Goal: Task Accomplishment & Management: Use online tool/utility

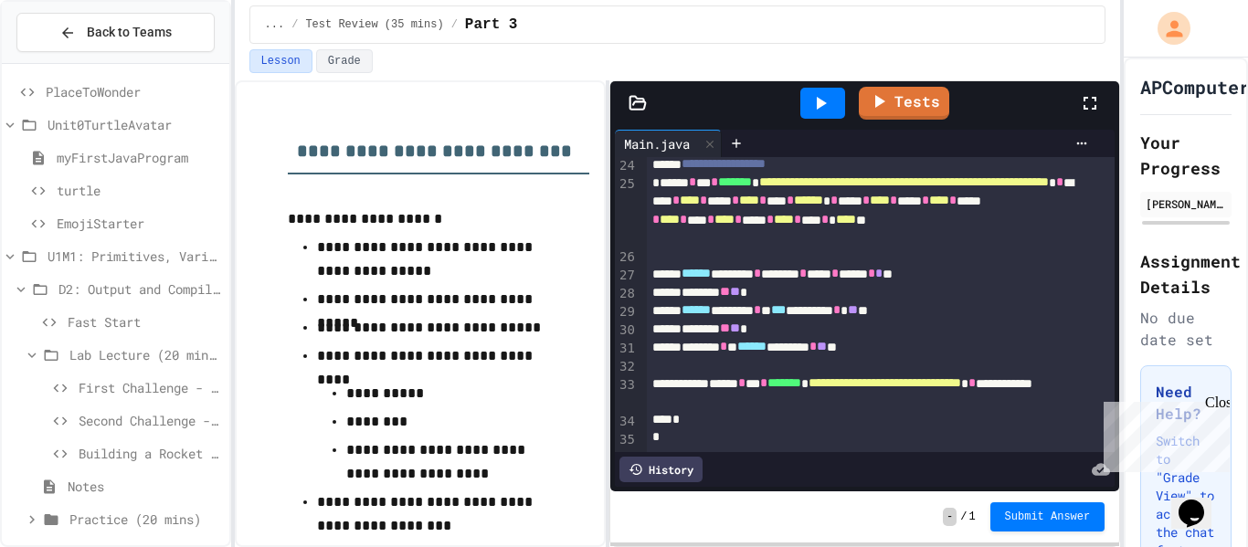
scroll to position [405, 0]
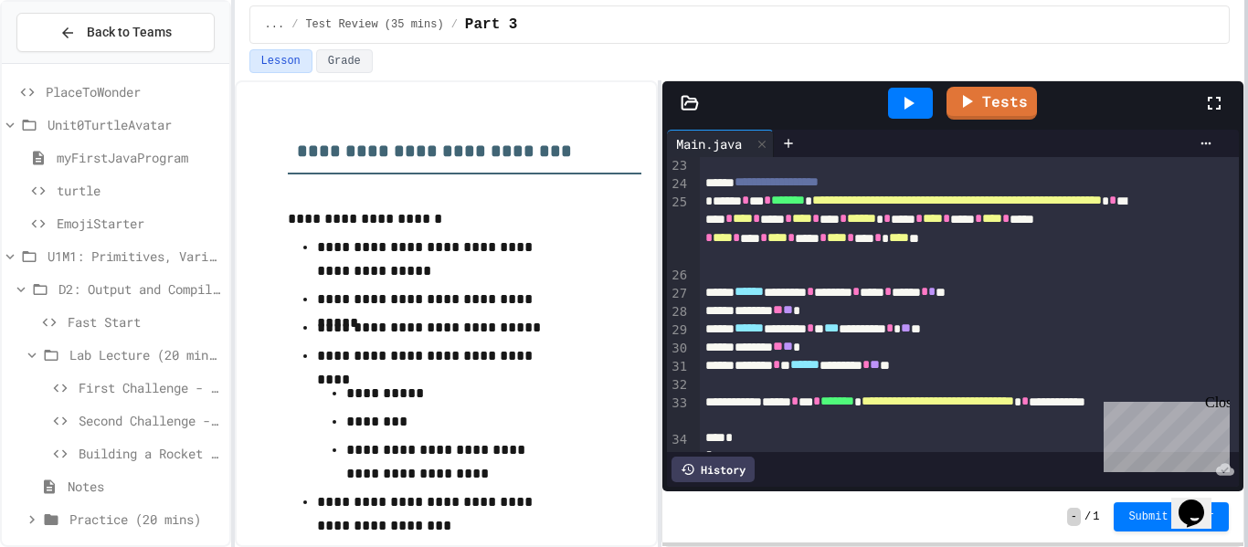
click at [1247, 235] on div at bounding box center [1247, 273] width 4 height 547
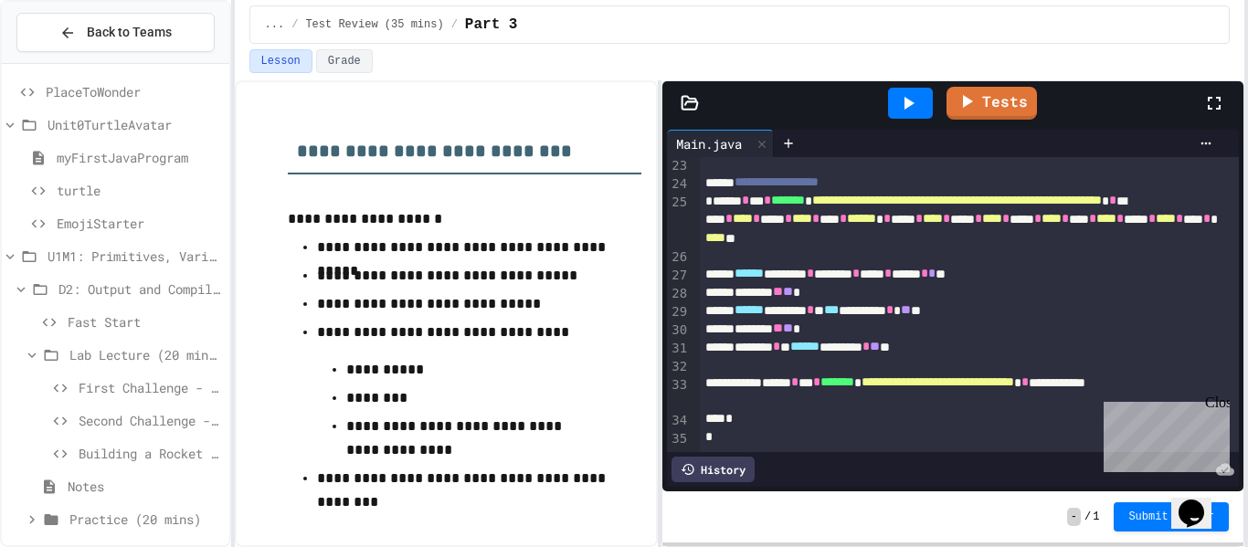
click at [1220, 407] on div "Close" at bounding box center [1216, 406] width 23 height 23
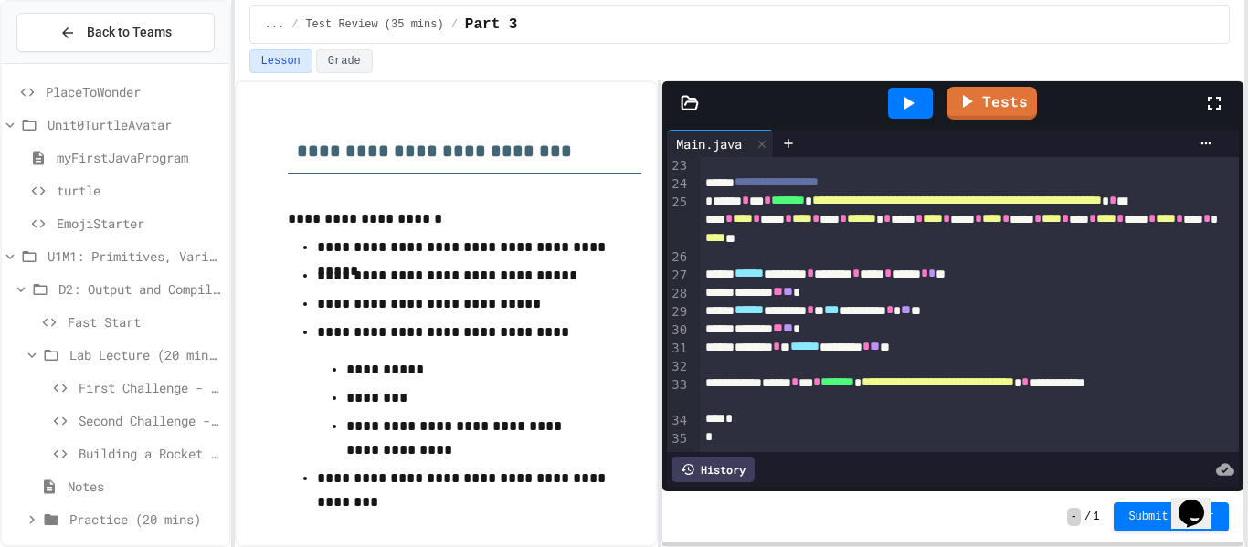
click at [917, 109] on icon at bounding box center [908, 103] width 22 height 22
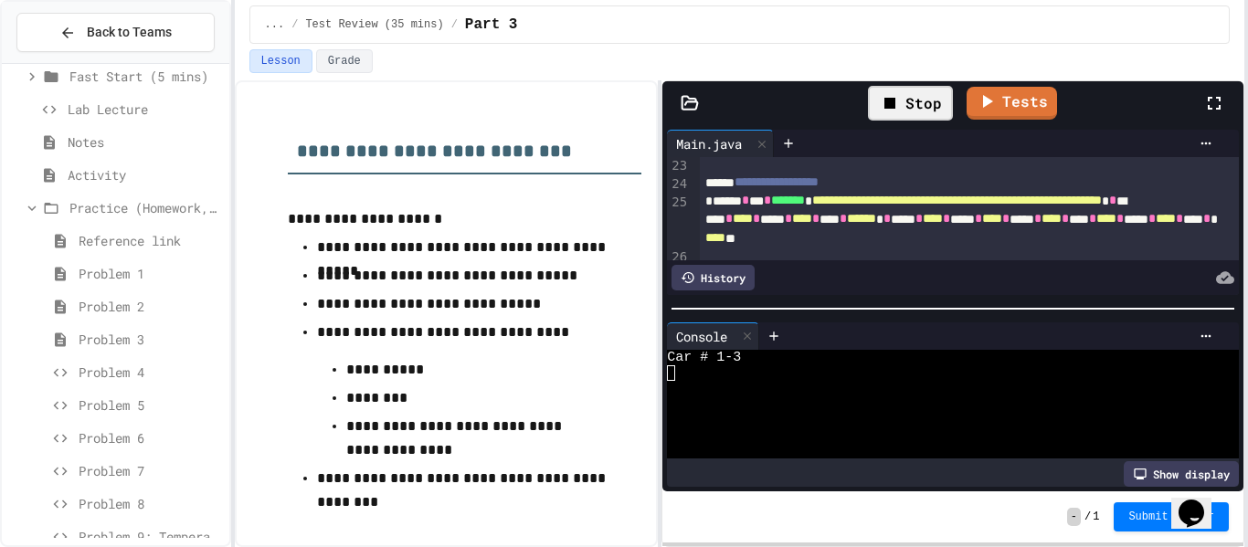
scroll to position [1127, 0]
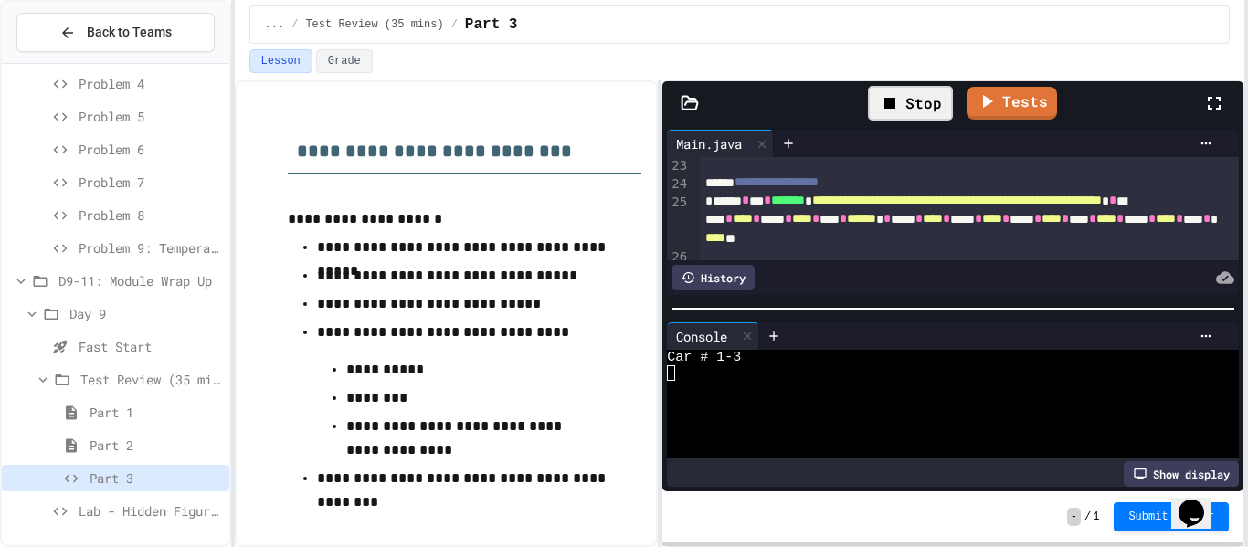
click at [162, 251] on span "Problem 9: Temperature Converter" at bounding box center [150, 248] width 143 height 19
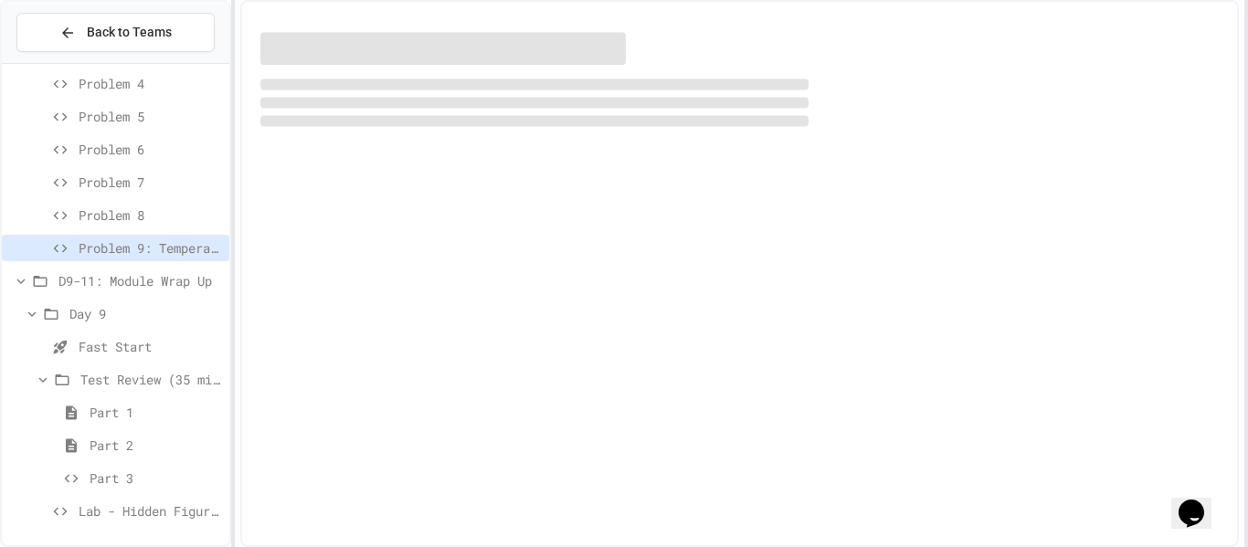
scroll to position [1112, 0]
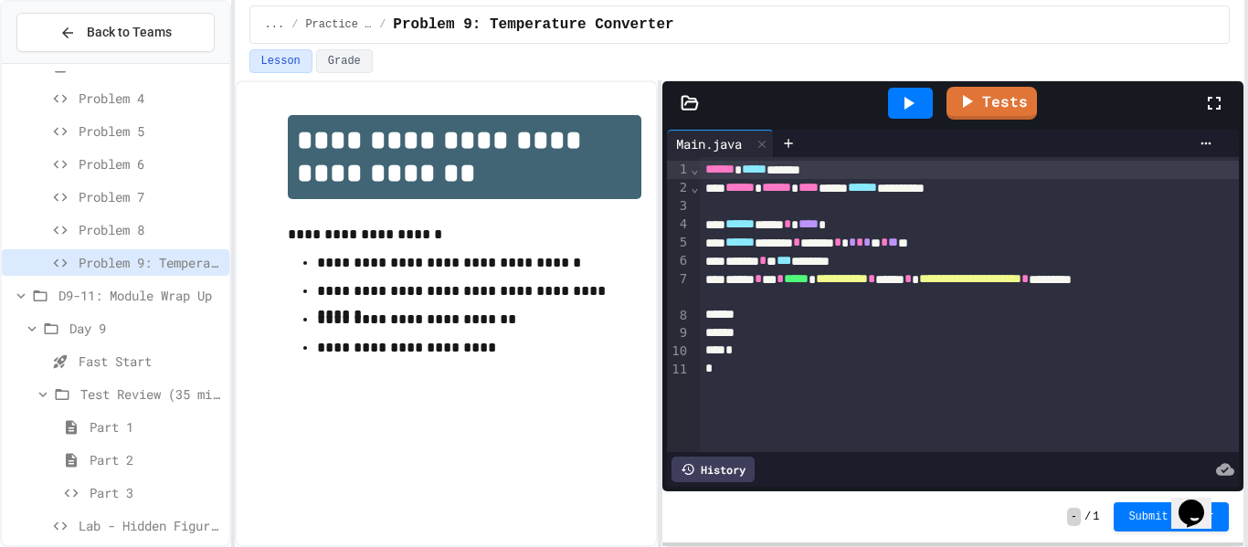
click at [901, 96] on icon at bounding box center [908, 103] width 22 height 22
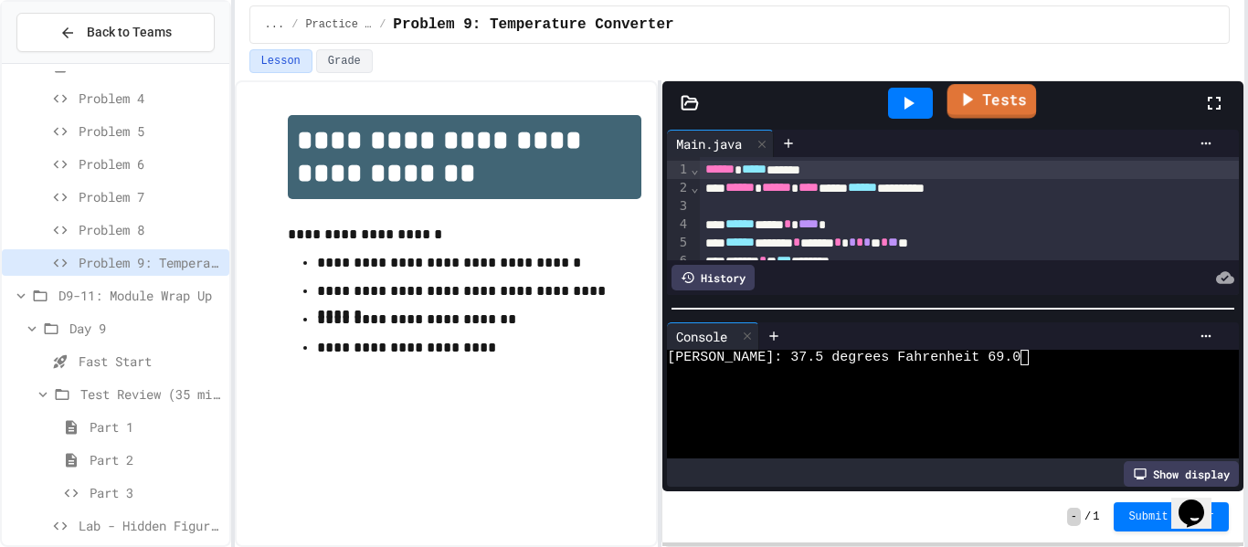
click at [1035, 111] on link "Tests" at bounding box center [993, 101] width 90 height 35
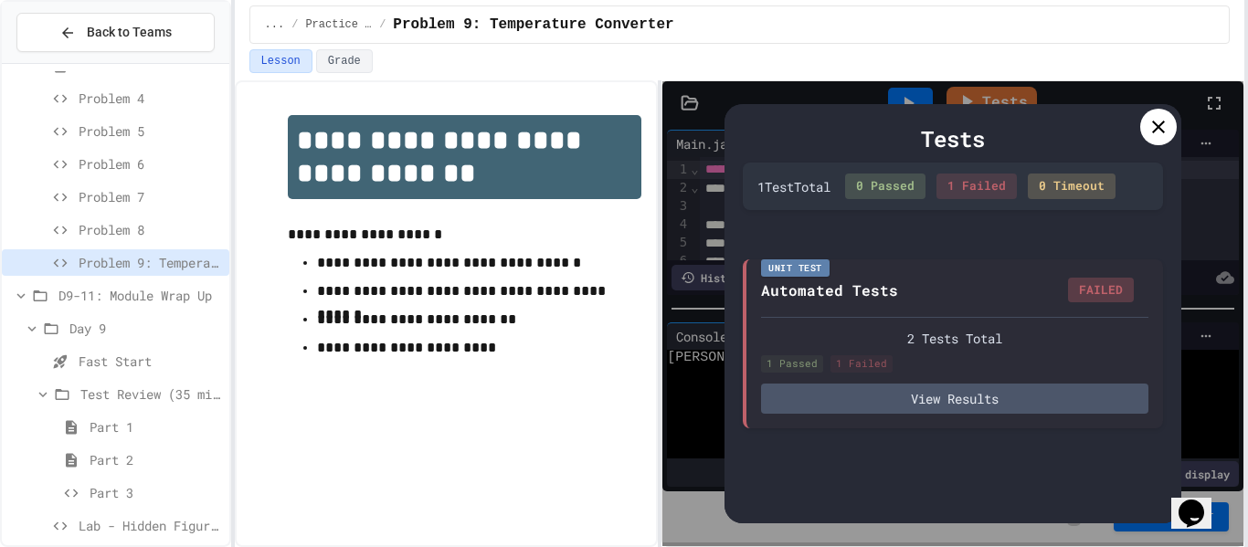
click at [1162, 137] on icon at bounding box center [1159, 127] width 22 height 22
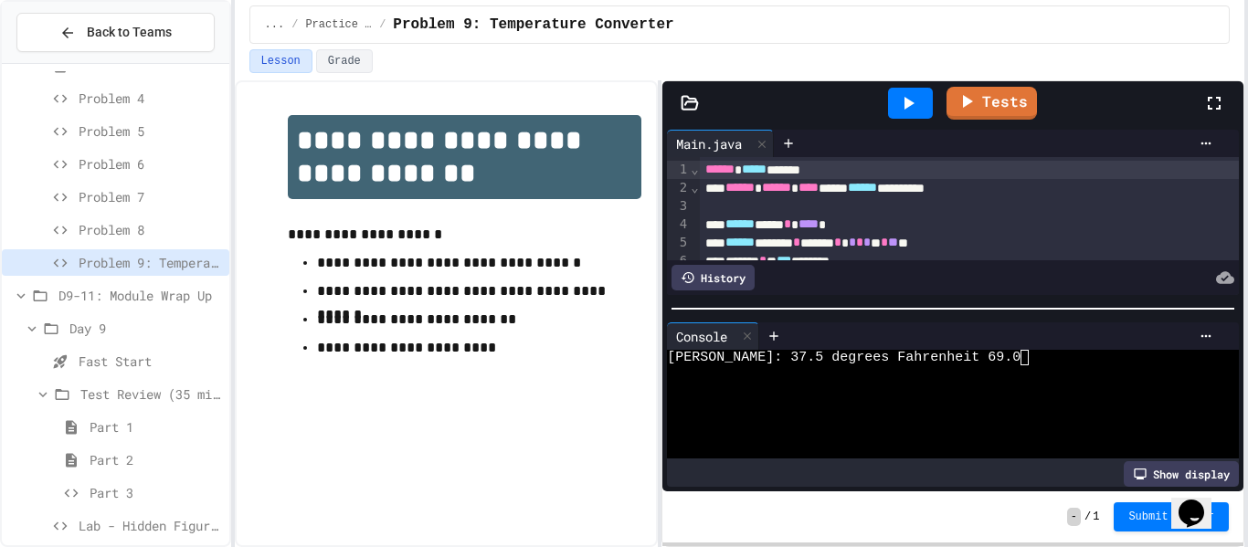
click at [171, 493] on span "Part 3" at bounding box center [156, 492] width 133 height 19
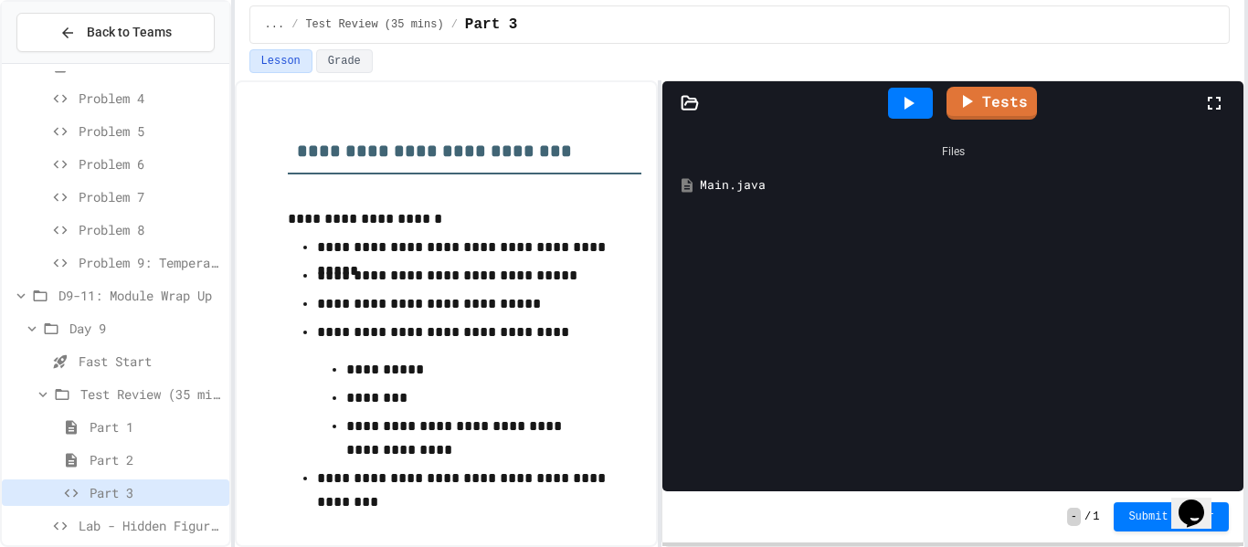
click at [771, 187] on div "Main.java" at bounding box center [966, 185] width 533 height 18
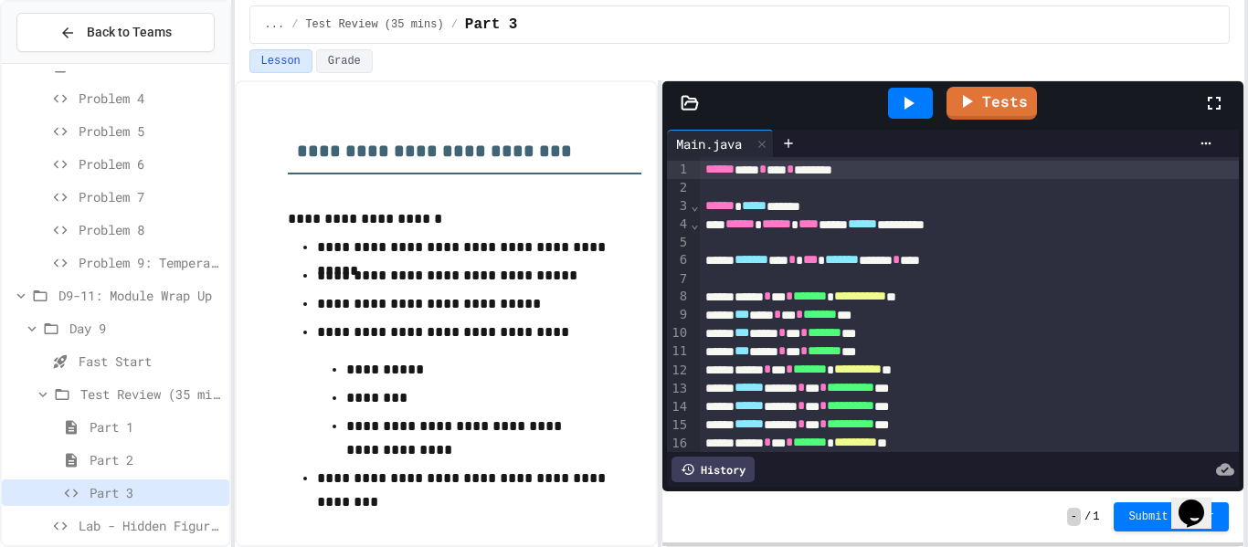
click at [905, 110] on icon at bounding box center [908, 103] width 22 height 22
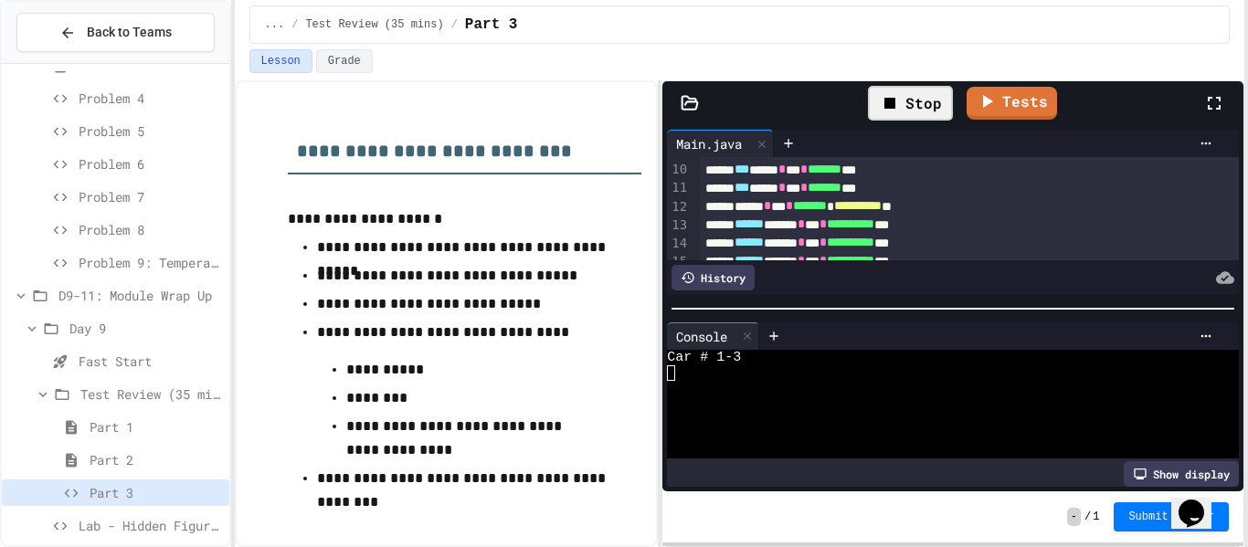
scroll to position [166, 0]
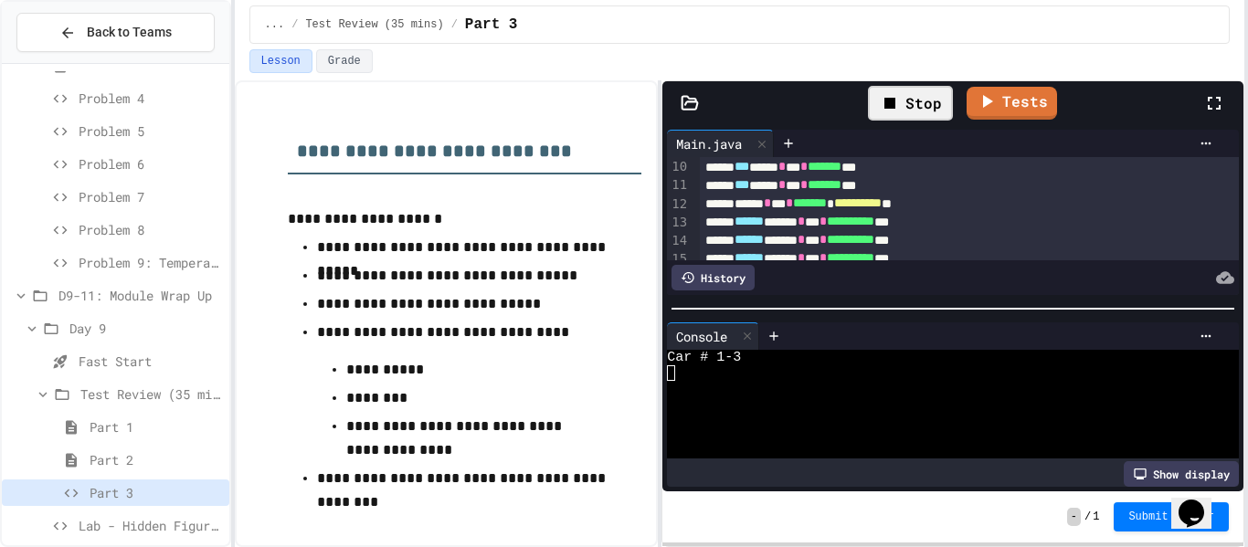
click at [837, 401] on div at bounding box center [942, 405] width 551 height 16
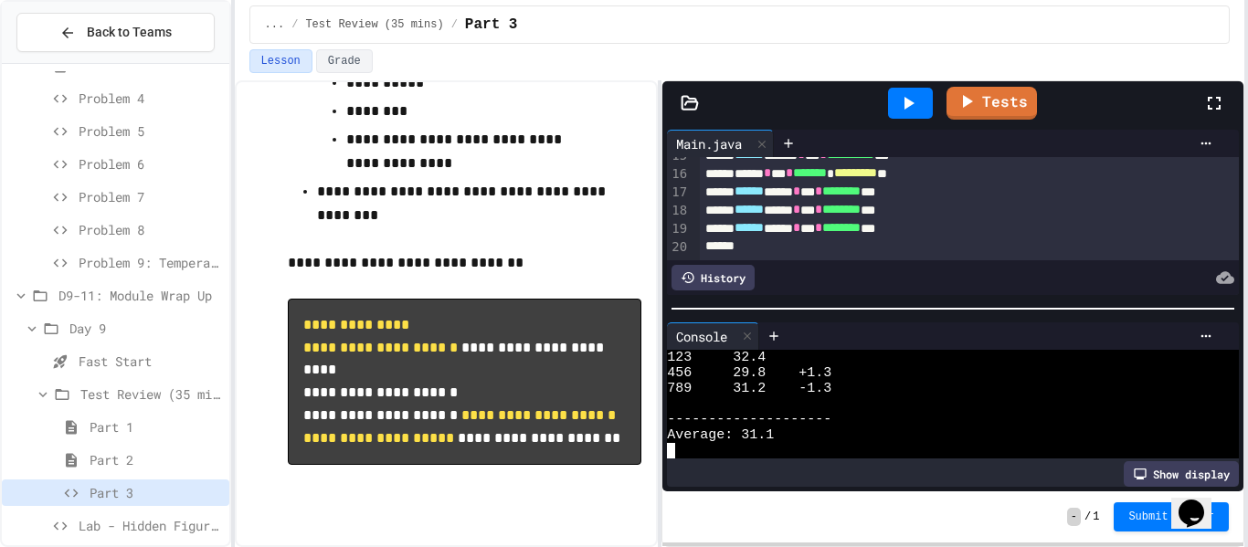
scroll to position [268, 0]
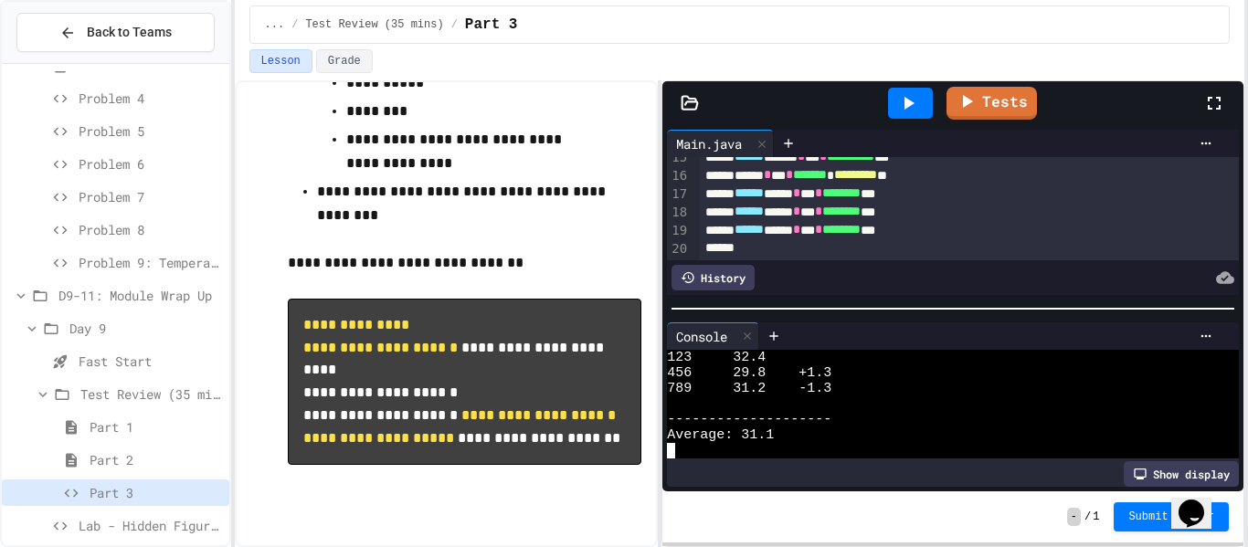
click at [976, 218] on div "****** **** * ** * ******** ***" at bounding box center [970, 212] width 541 height 18
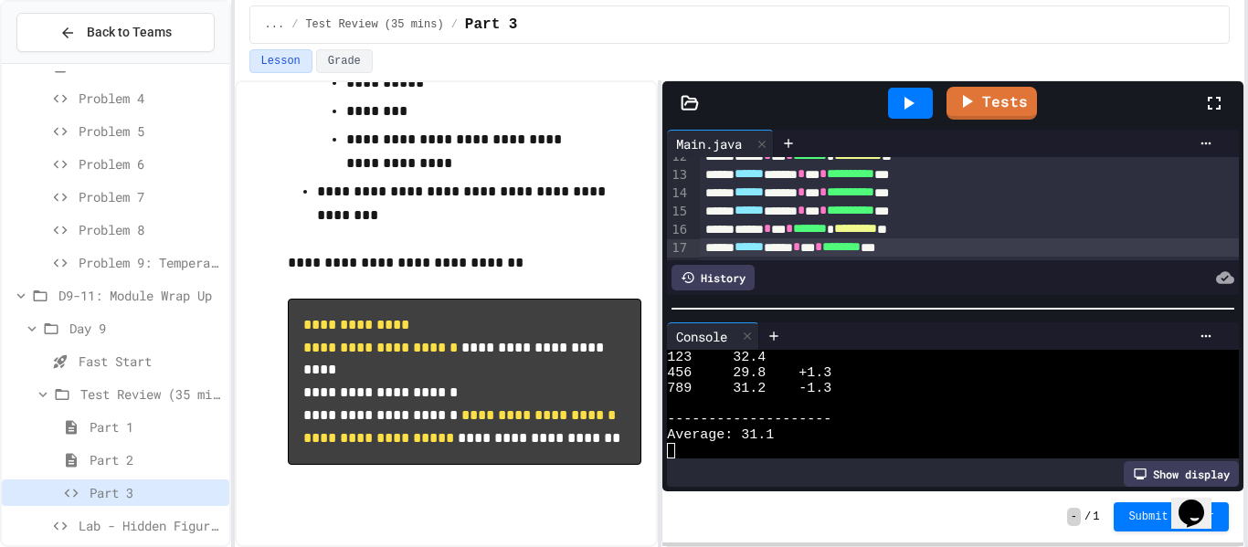
scroll to position [232, 0]
click at [991, 195] on div "**********" at bounding box center [970, 193] width 541 height 18
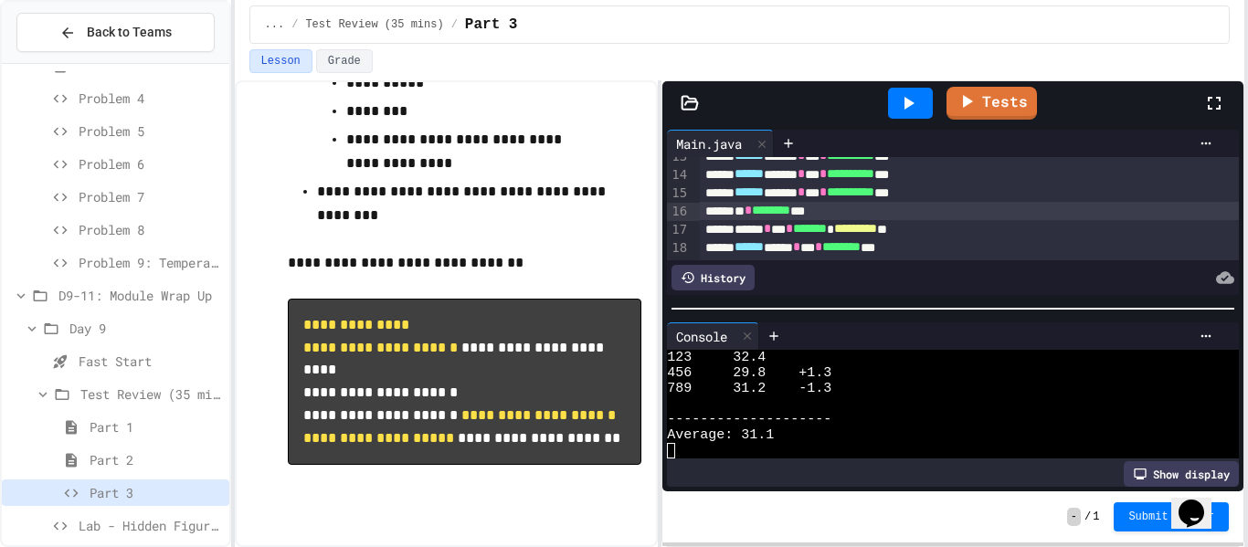
click at [915, 92] on icon at bounding box center [908, 103] width 22 height 22
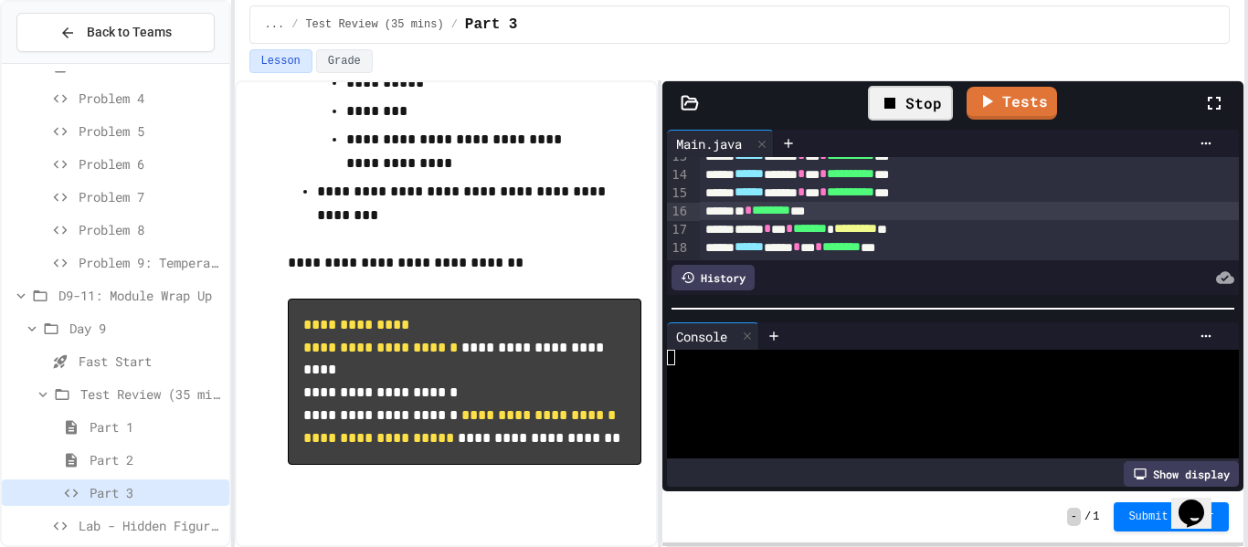
scroll to position [0, 0]
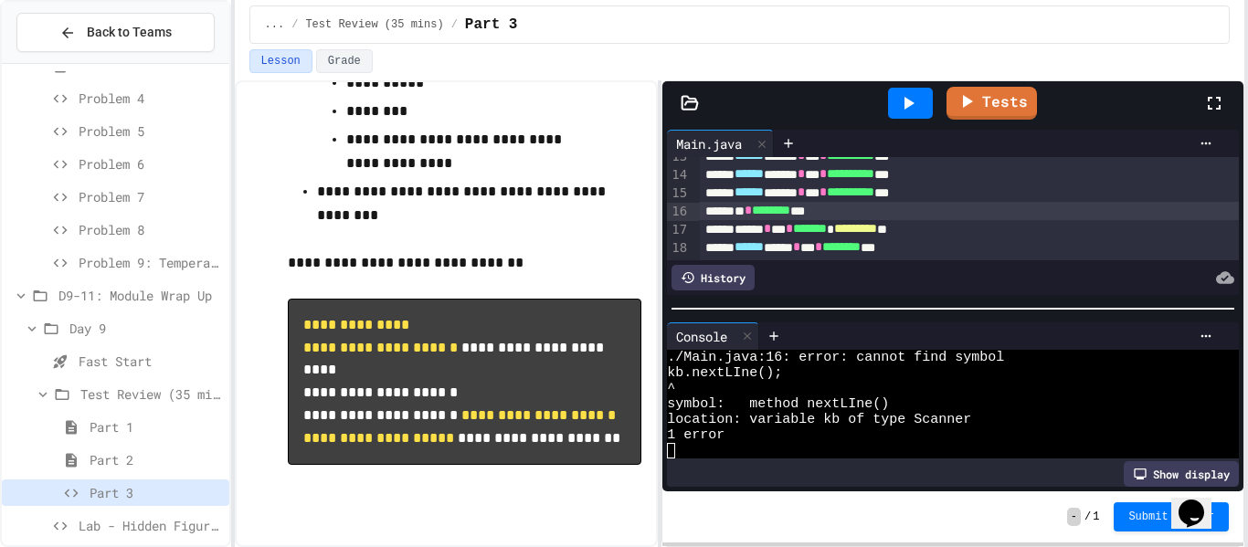
click at [791, 214] on span "********" at bounding box center [771, 210] width 38 height 13
click at [1052, 222] on div "****** * *** * ******* * ********* **" at bounding box center [970, 229] width 541 height 18
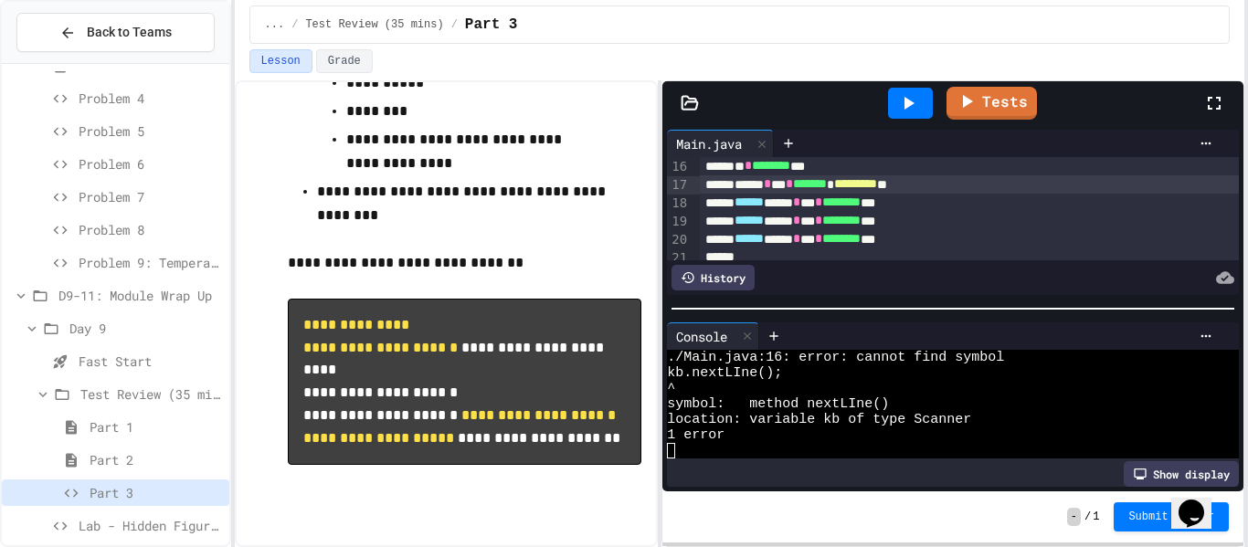
scroll to position [275, 0]
click at [911, 93] on icon at bounding box center [908, 103] width 22 height 22
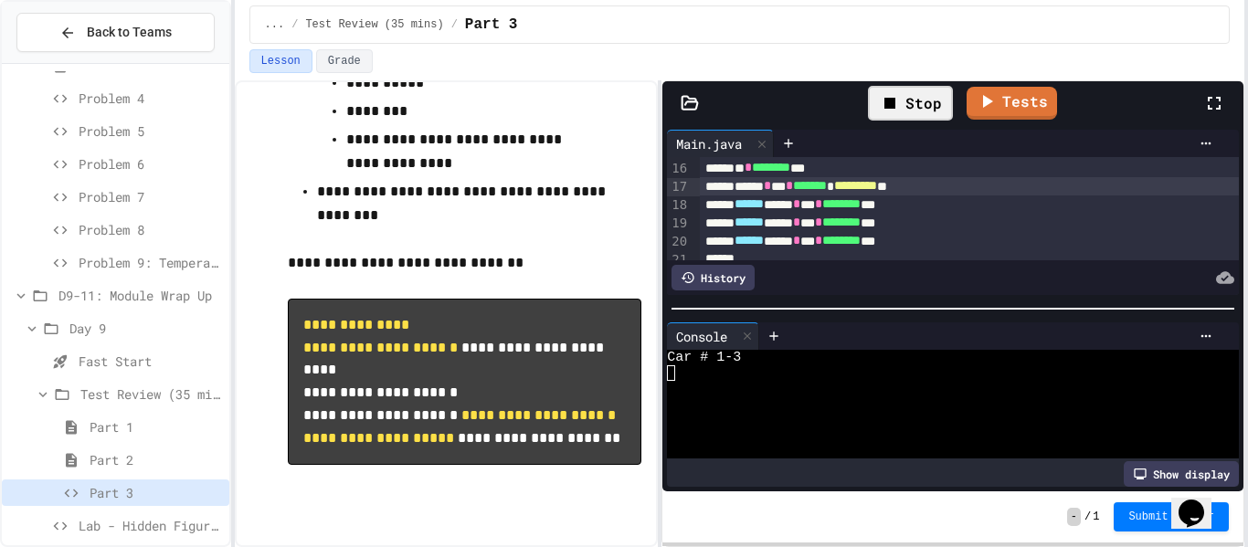
click at [884, 397] on div at bounding box center [942, 405] width 551 height 16
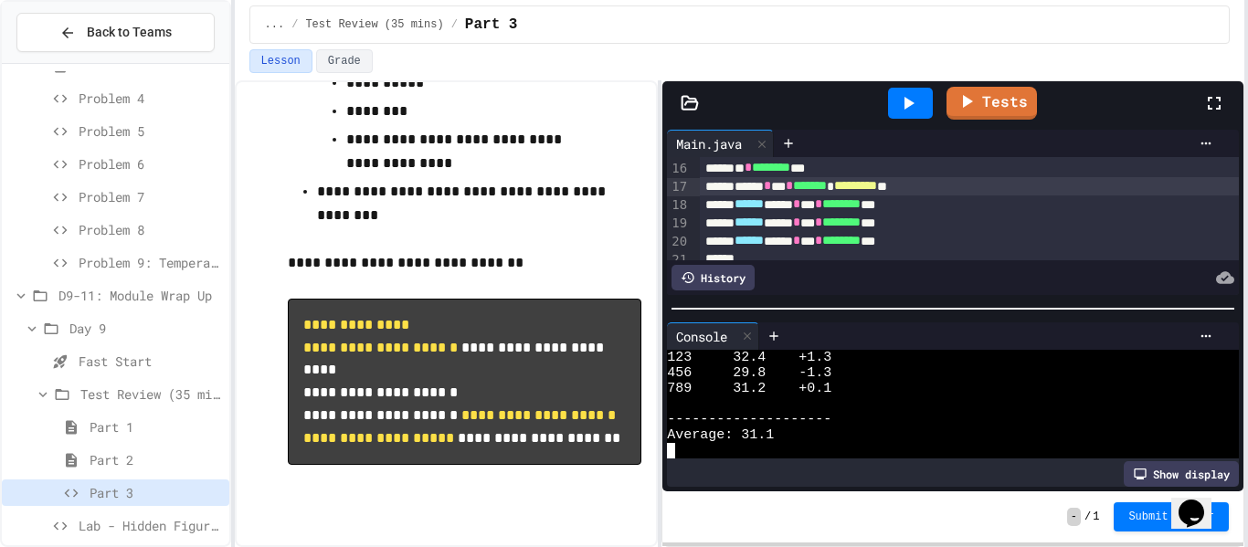
scroll to position [615, 0]
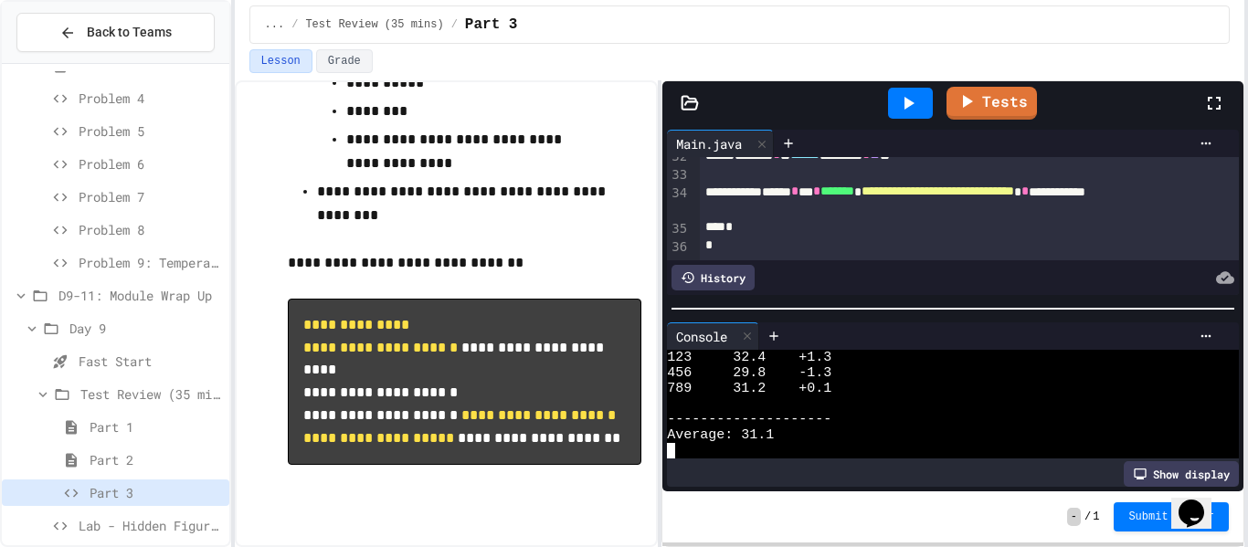
click at [768, 216] on div "**********" at bounding box center [970, 201] width 541 height 37
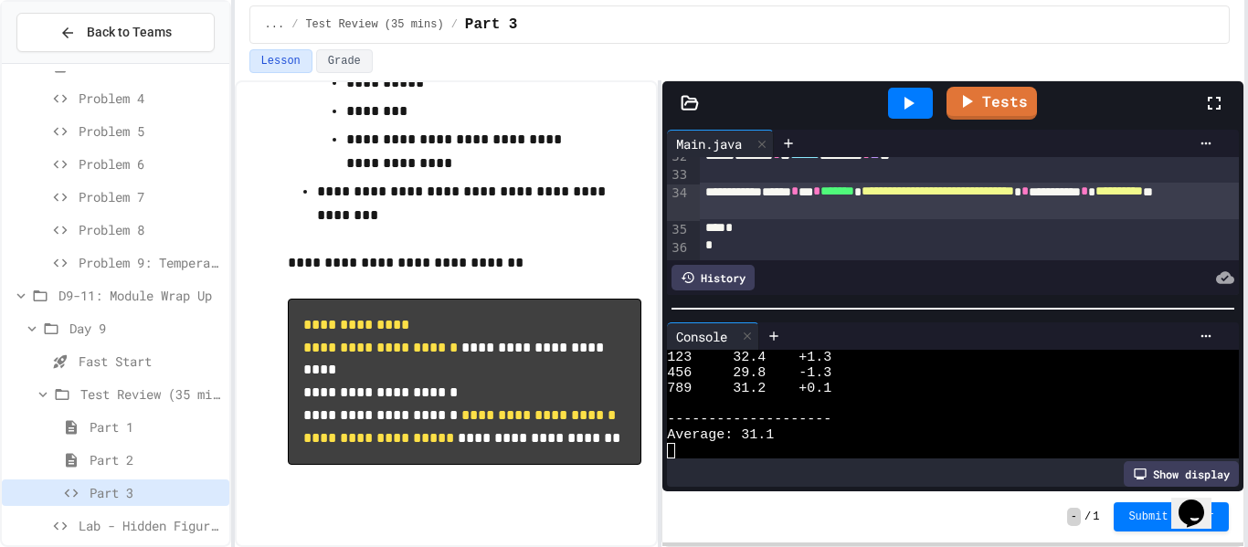
click at [908, 96] on icon at bounding box center [908, 103] width 22 height 22
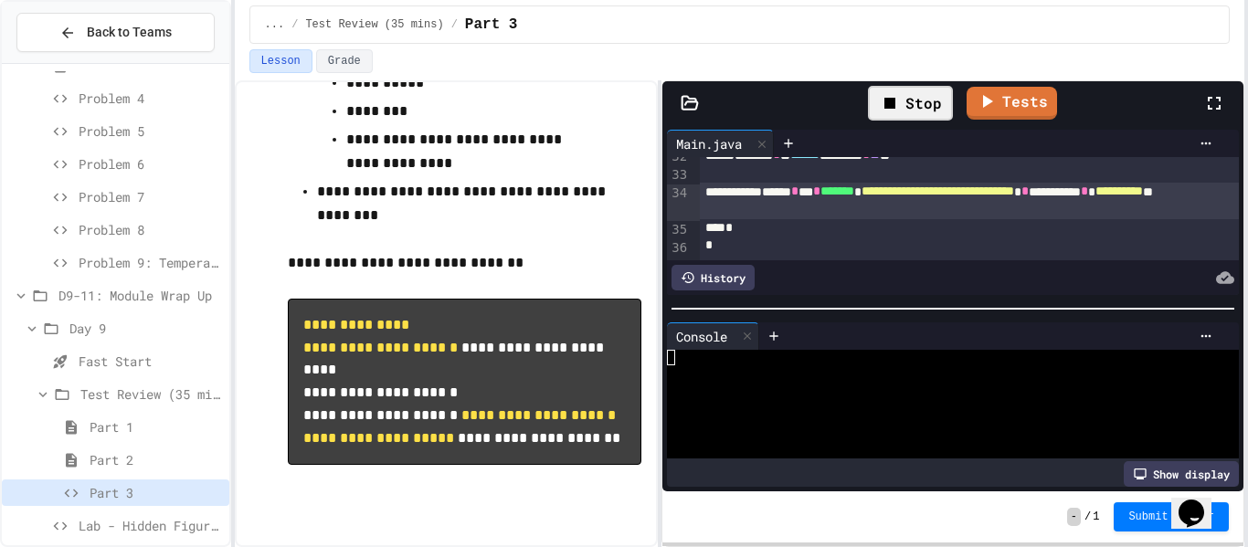
scroll to position [0, 0]
click at [1021, 106] on link "Tests" at bounding box center [1013, 101] width 88 height 35
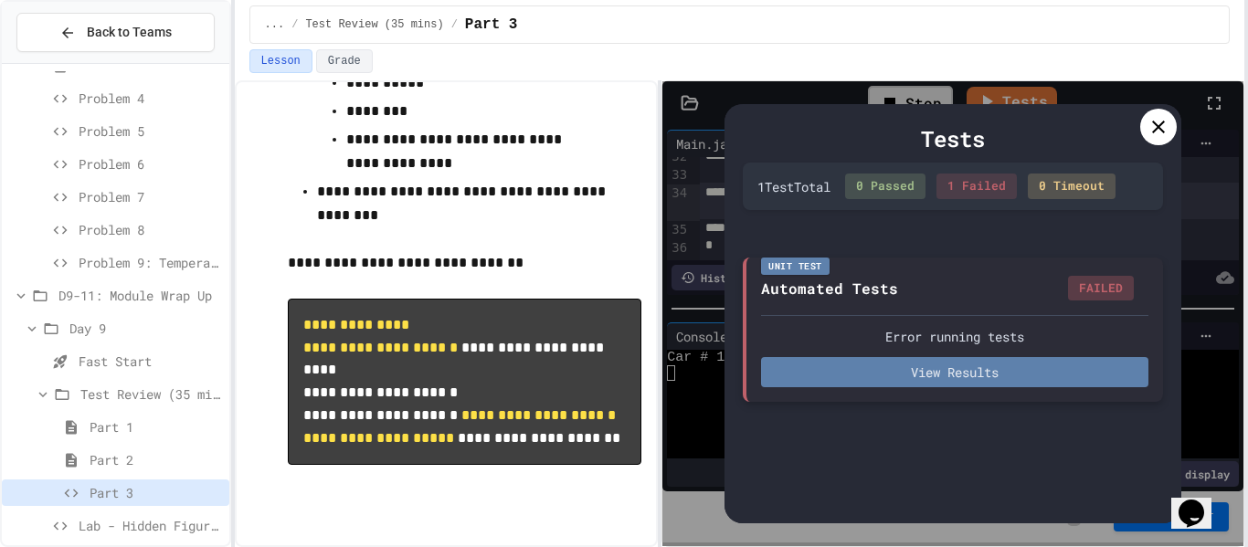
click at [971, 385] on button "View Results" at bounding box center [954, 372] width 387 height 30
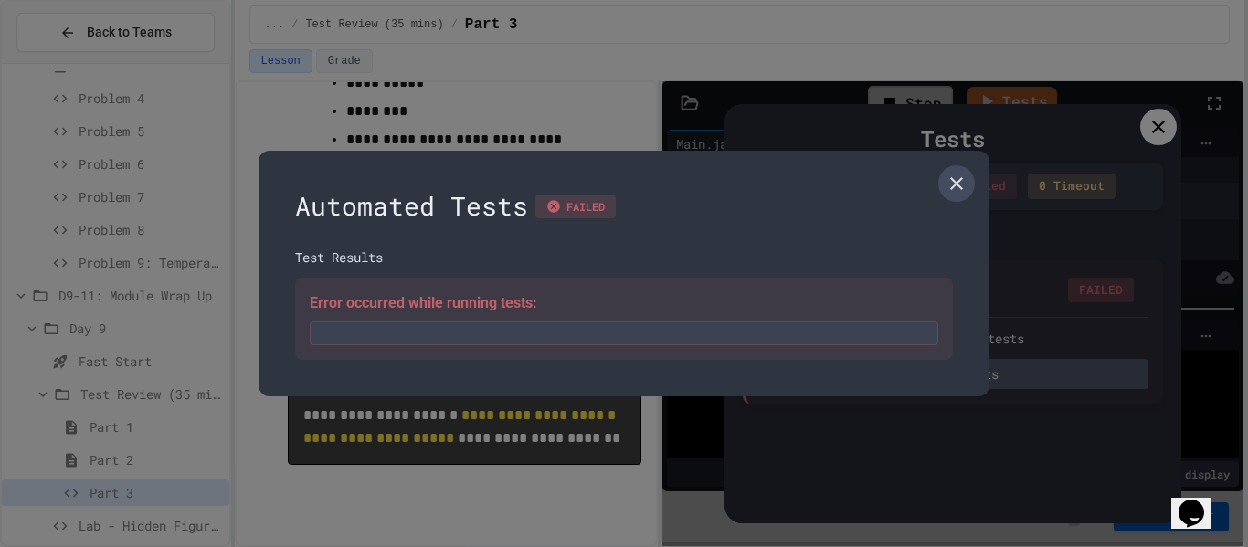
click at [957, 175] on icon at bounding box center [957, 184] width 22 height 22
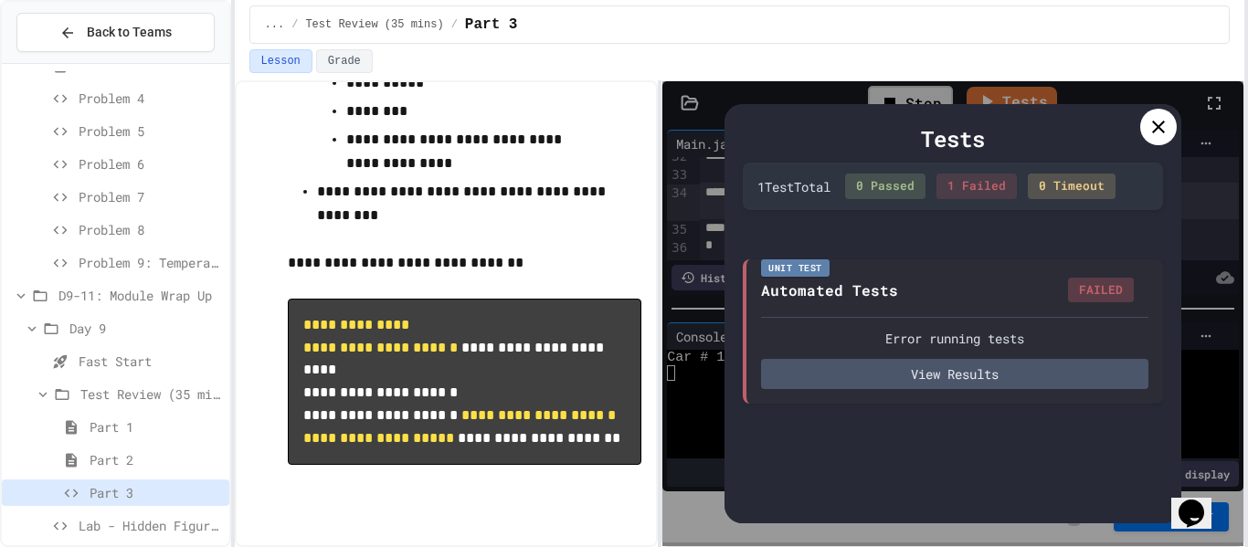
click at [1160, 132] on icon at bounding box center [1159, 127] width 22 height 22
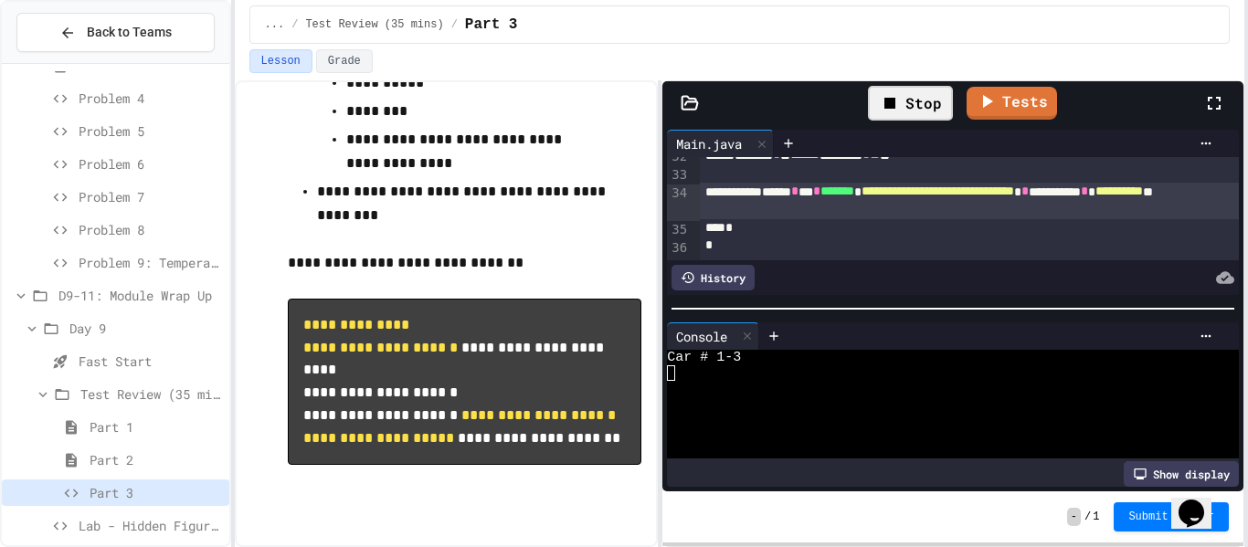
click at [918, 109] on div "Stop" at bounding box center [910, 103] width 85 height 35
click at [918, 109] on icon at bounding box center [908, 103] width 22 height 22
click at [918, 109] on div "Stop" at bounding box center [910, 103] width 85 height 35
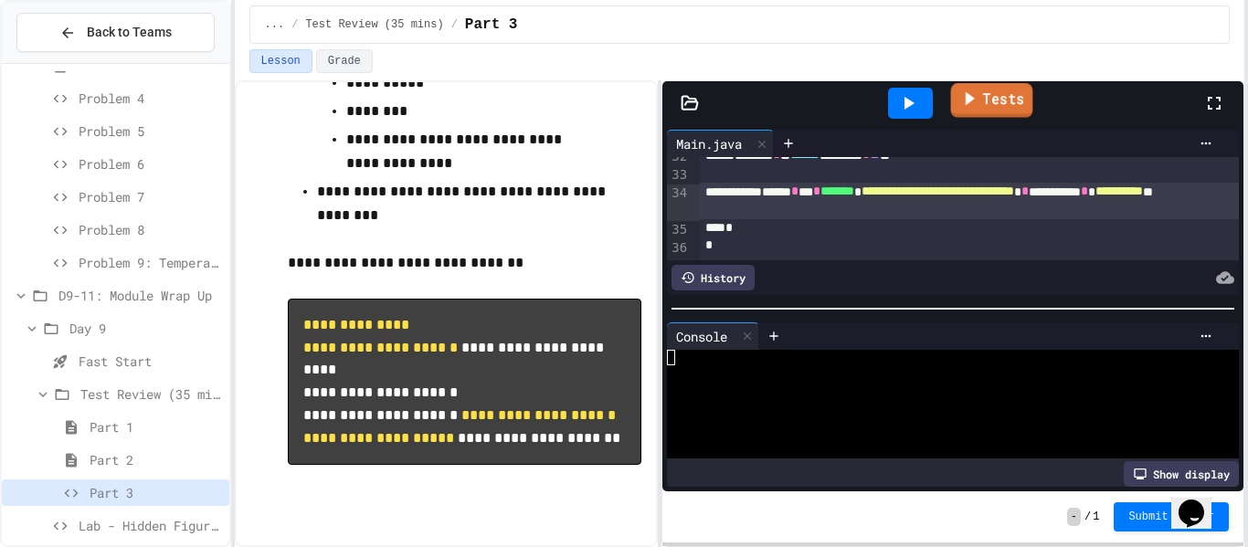
click at [981, 103] on link "Tests" at bounding box center [992, 100] width 82 height 35
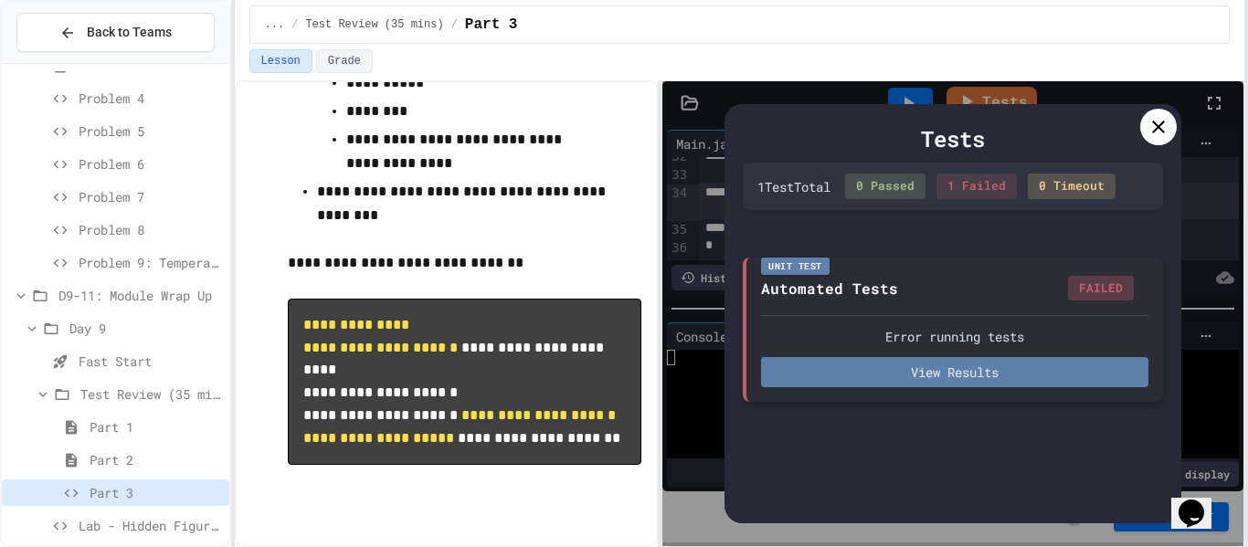
click at [924, 381] on button "View Results" at bounding box center [954, 372] width 387 height 30
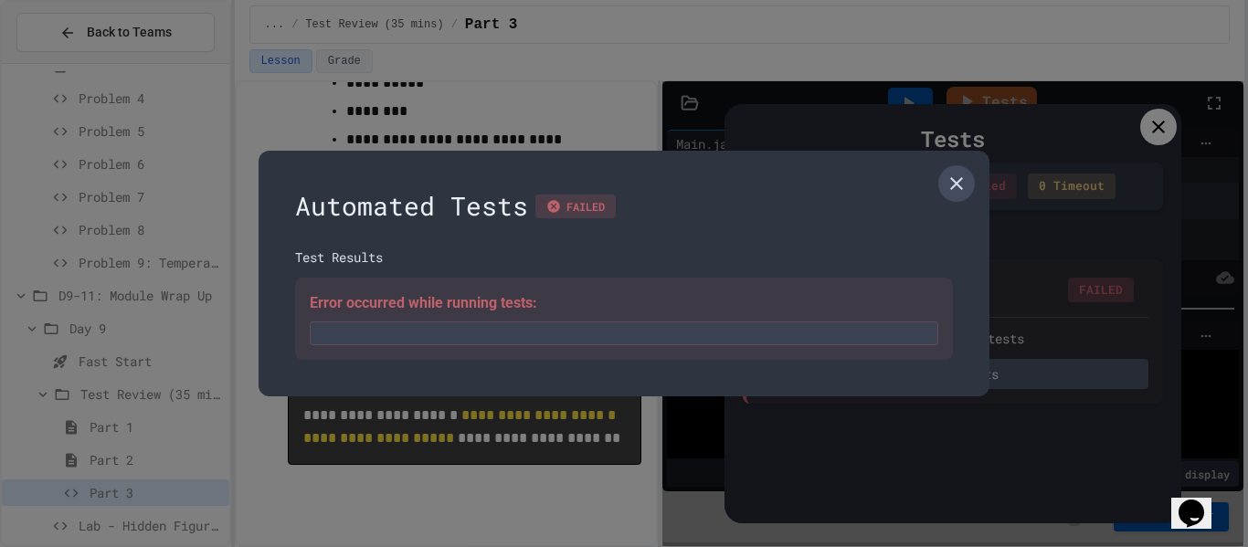
click at [963, 178] on icon at bounding box center [957, 184] width 22 height 22
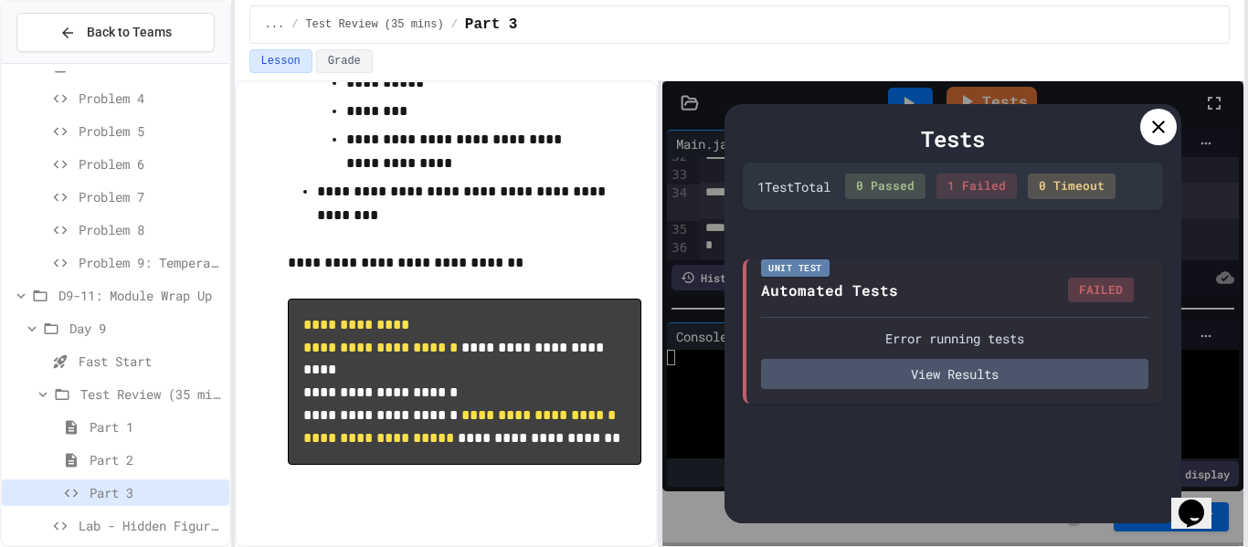
click at [1162, 118] on icon at bounding box center [1159, 127] width 22 height 22
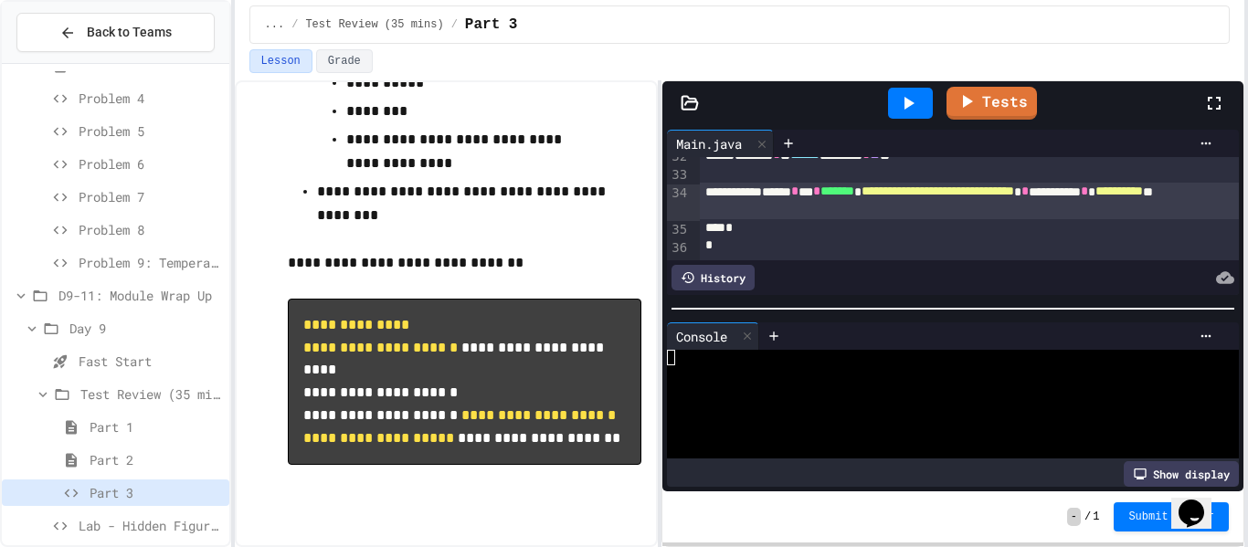
click at [906, 108] on icon at bounding box center [910, 103] width 10 height 13
click at [701, 407] on div at bounding box center [942, 405] width 551 height 16
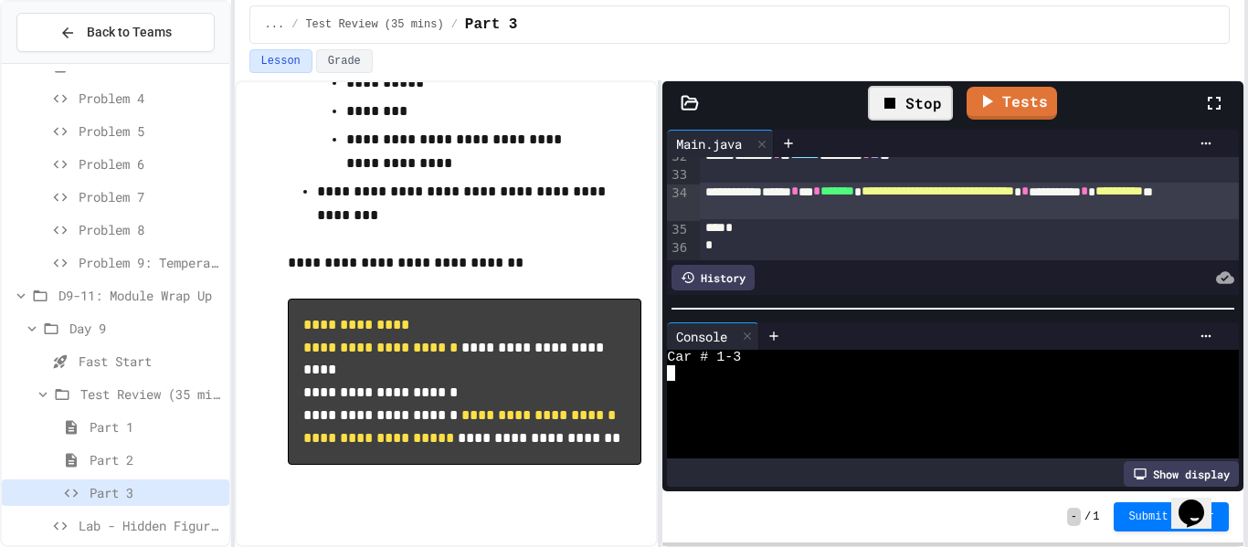
click at [701, 407] on div at bounding box center [942, 405] width 551 height 16
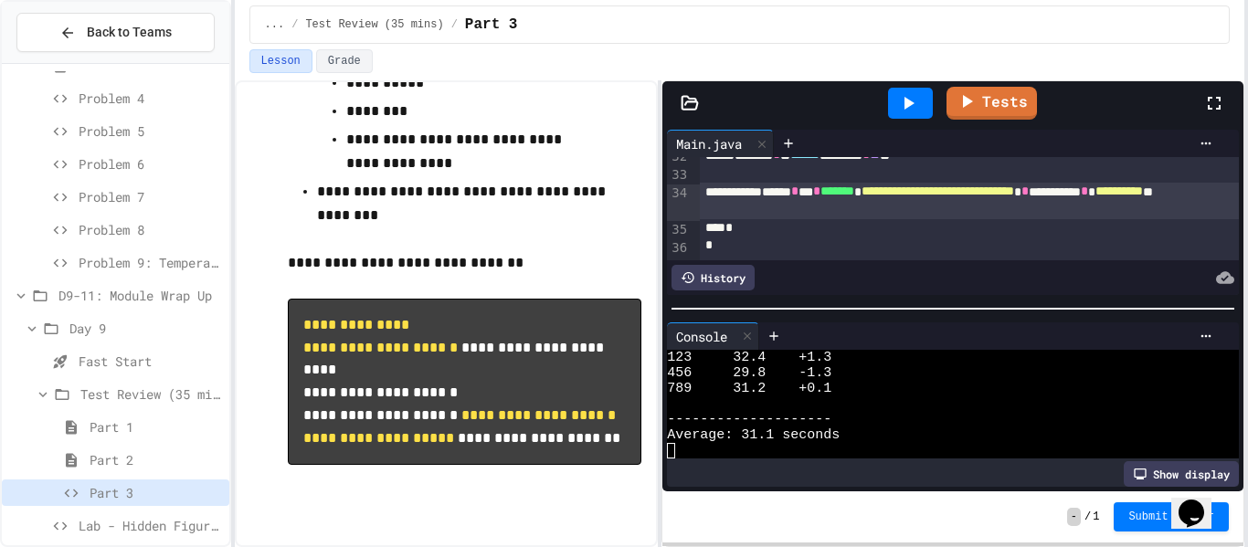
click at [160, 269] on span "Problem 9: Temperature Converter" at bounding box center [150, 262] width 143 height 19
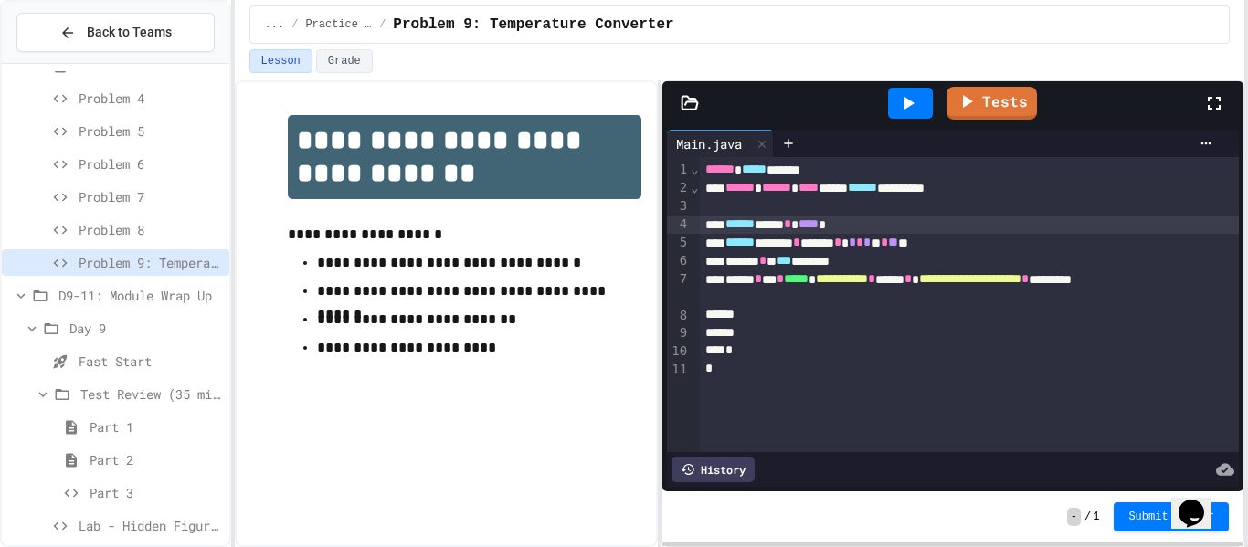
click at [868, 228] on div "****** **** * **** *" at bounding box center [970, 225] width 541 height 18
click at [917, 102] on icon at bounding box center [908, 103] width 22 height 22
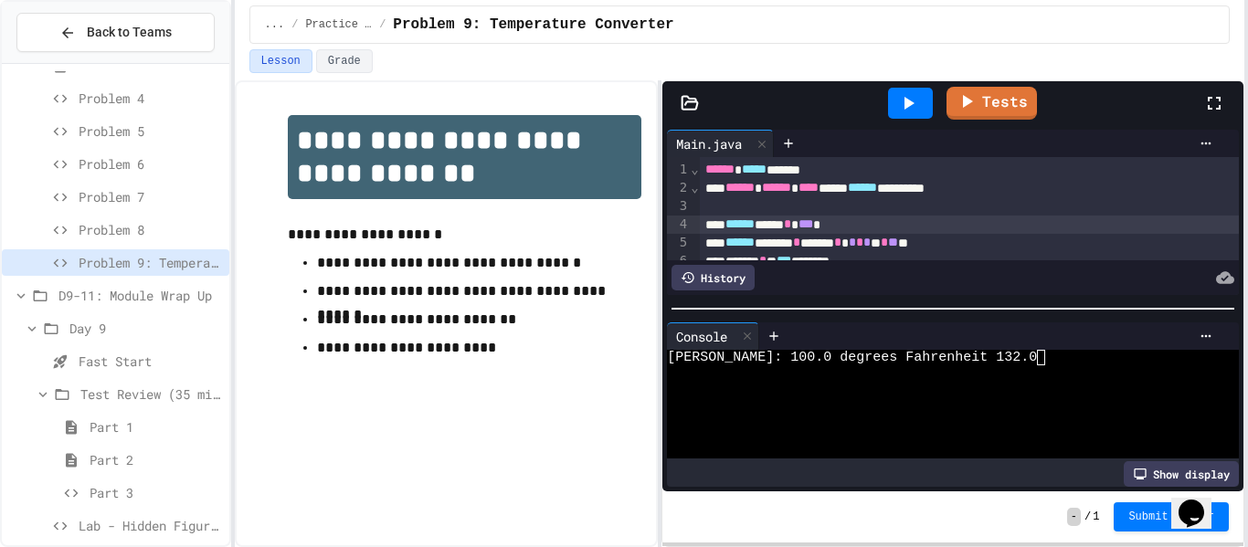
click at [864, 243] on span "*" at bounding box center [859, 242] width 7 height 13
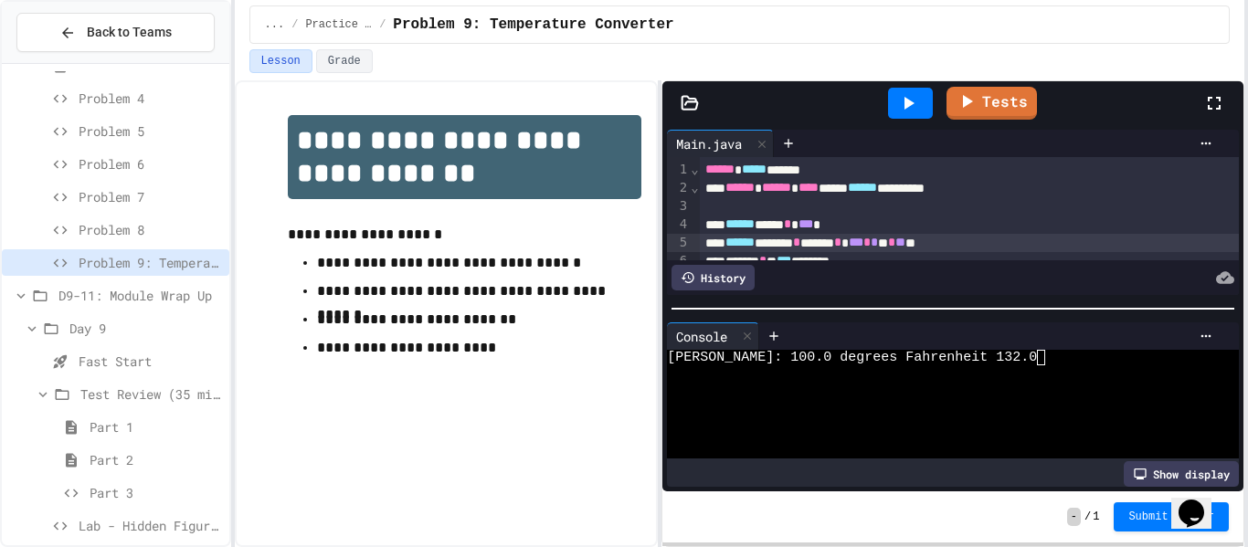
click at [909, 101] on icon at bounding box center [910, 103] width 10 height 13
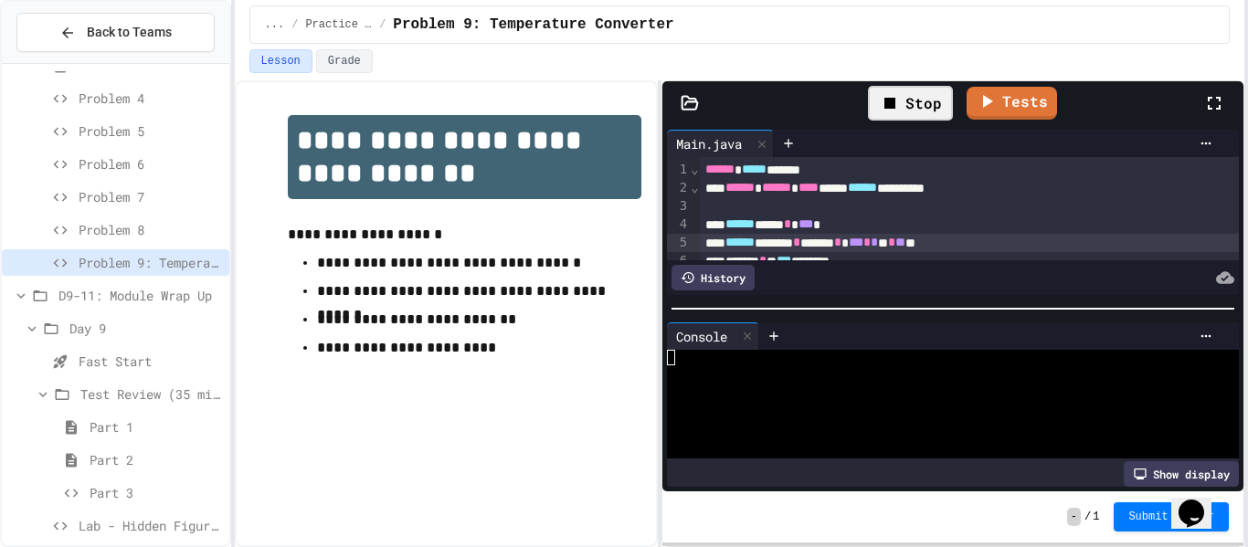
click at [951, 417] on div at bounding box center [942, 420] width 551 height 16
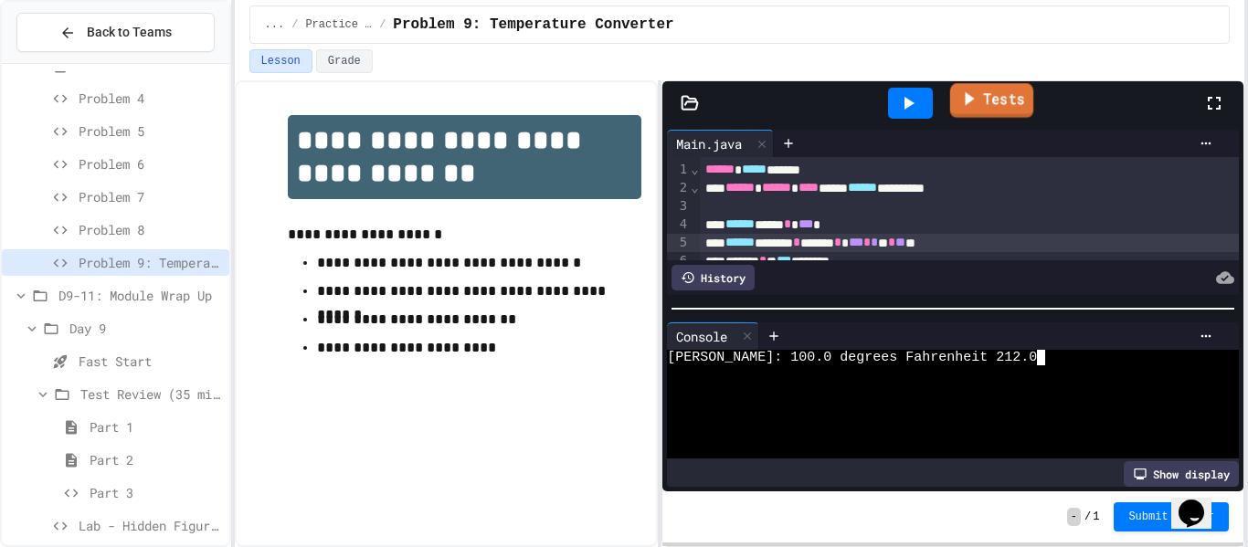
click at [996, 117] on link "Tests" at bounding box center [991, 100] width 83 height 35
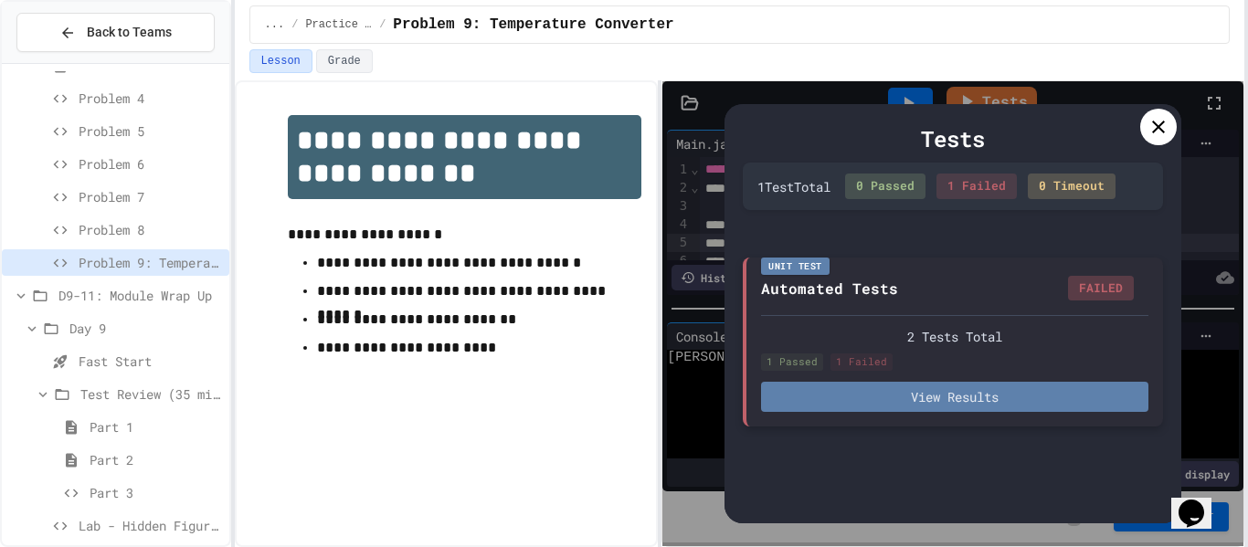
click at [1020, 394] on button "View Results" at bounding box center [954, 397] width 387 height 30
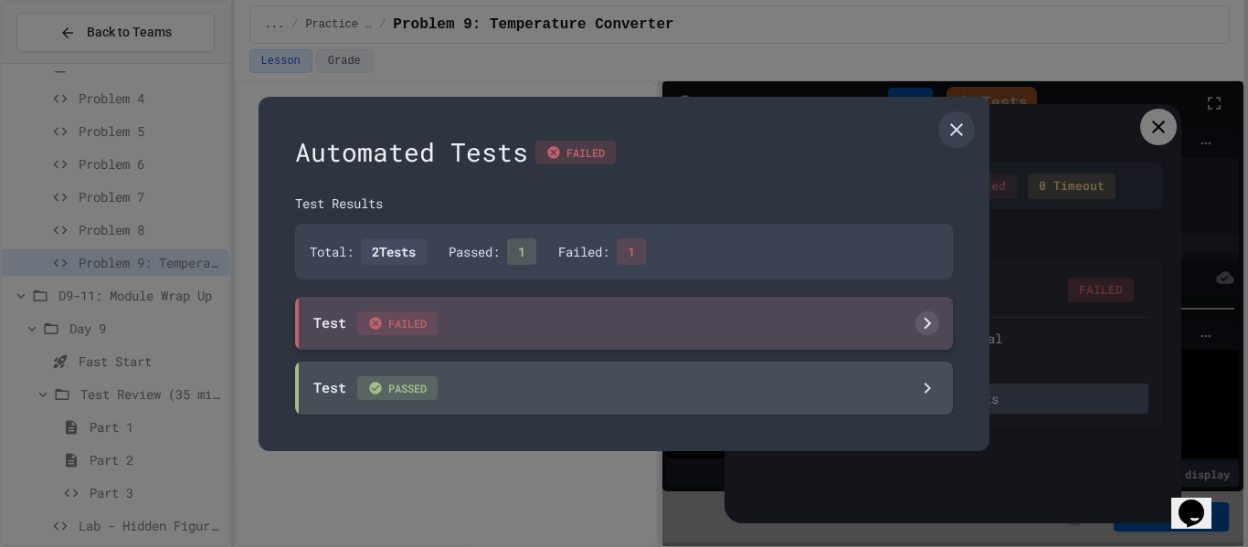
click at [884, 315] on div "Test FAILED" at bounding box center [624, 323] width 658 height 53
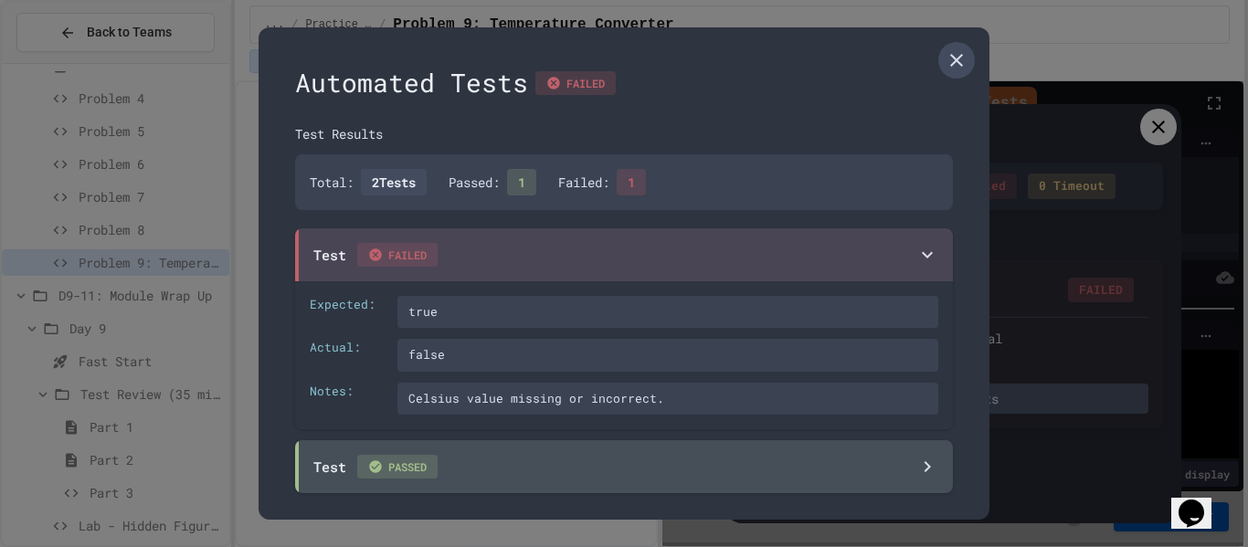
click at [965, 69] on icon at bounding box center [957, 60] width 22 height 22
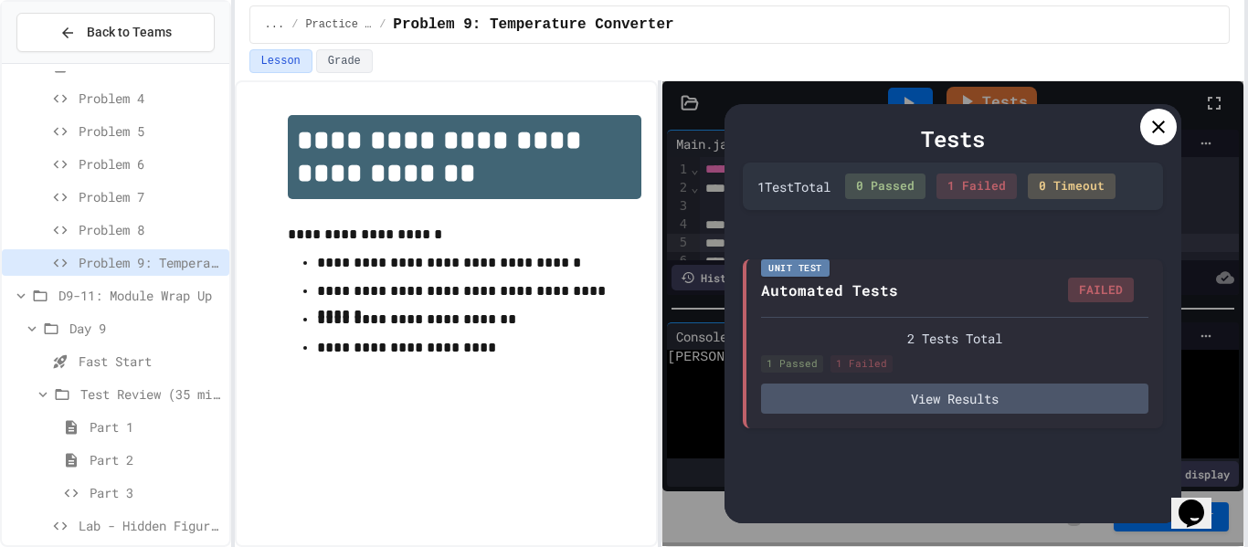
click at [1144, 122] on div at bounding box center [1159, 127] width 37 height 37
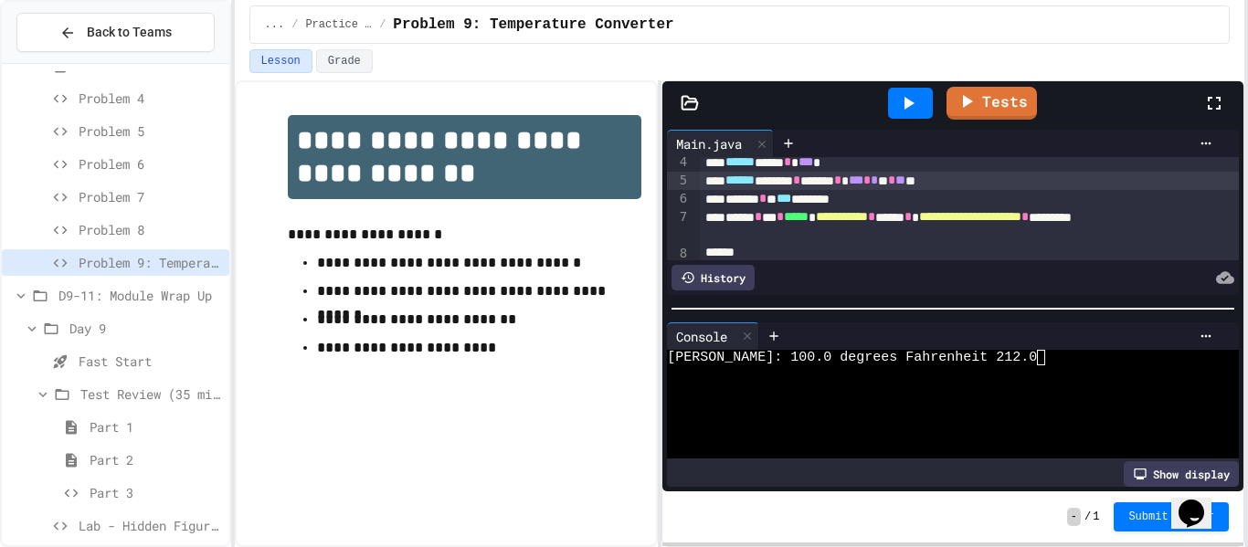
scroll to position [57, 0]
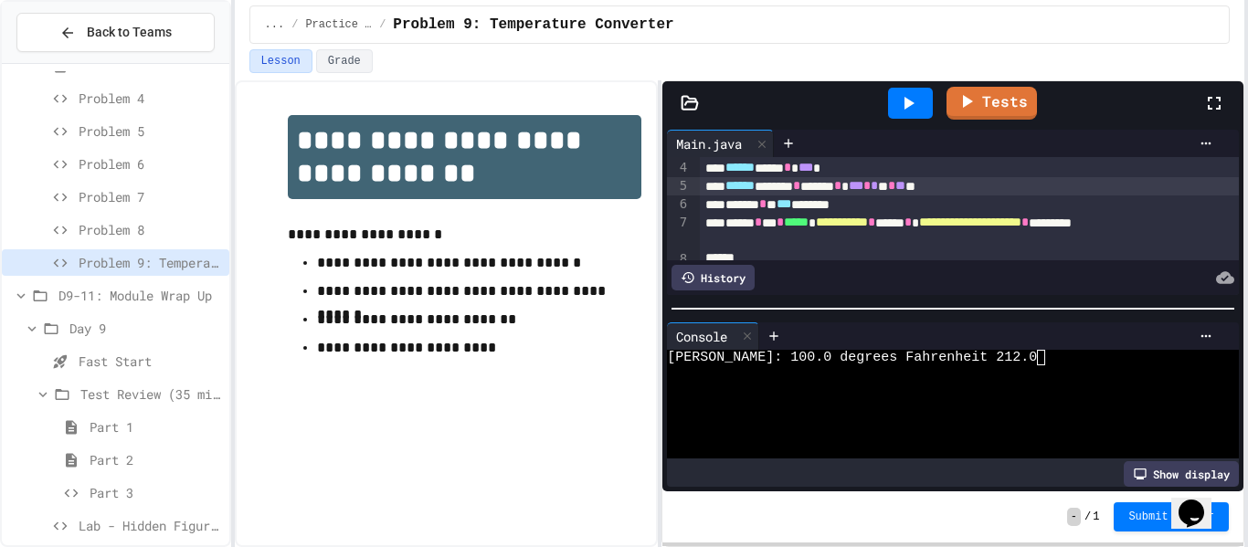
click at [857, 166] on div "****** **** * *** *" at bounding box center [970, 168] width 541 height 18
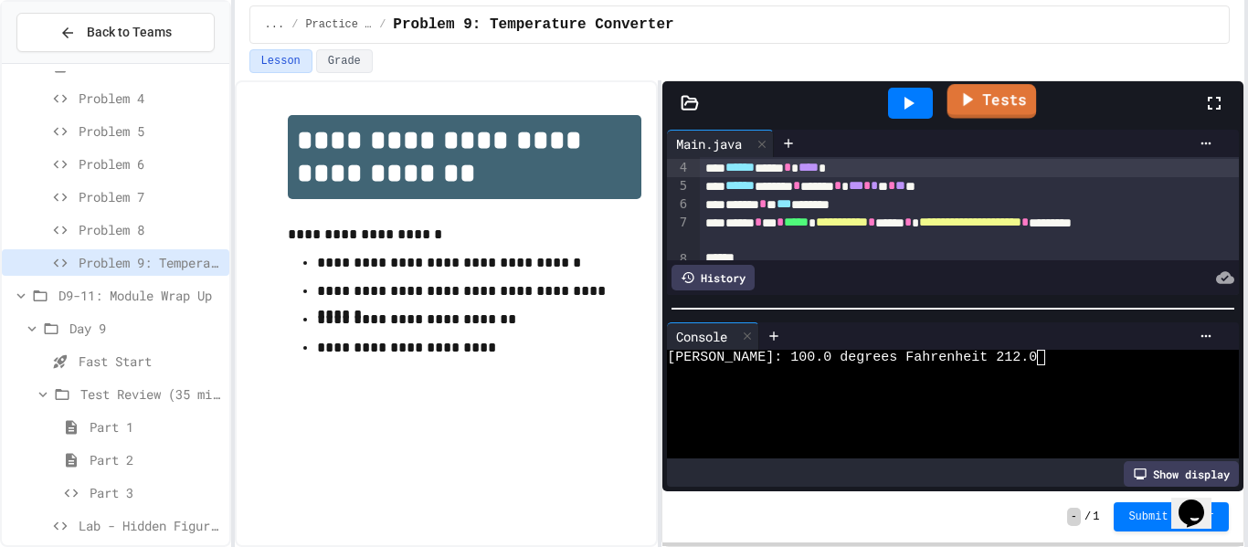
click at [989, 105] on link "Tests" at bounding box center [993, 101] width 90 height 35
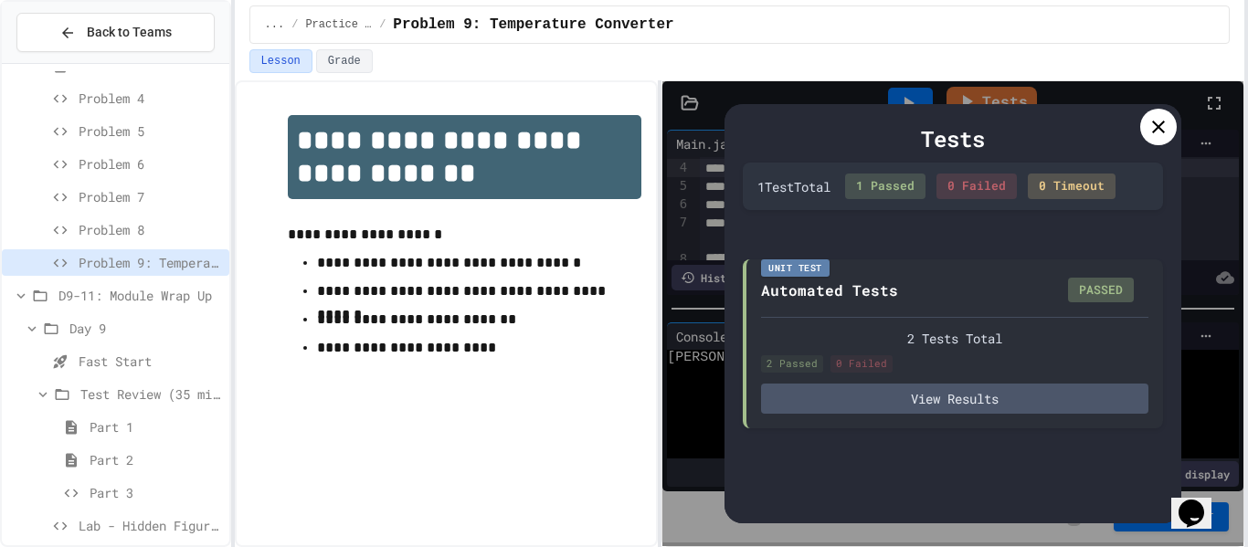
click at [1161, 132] on icon at bounding box center [1159, 127] width 22 height 22
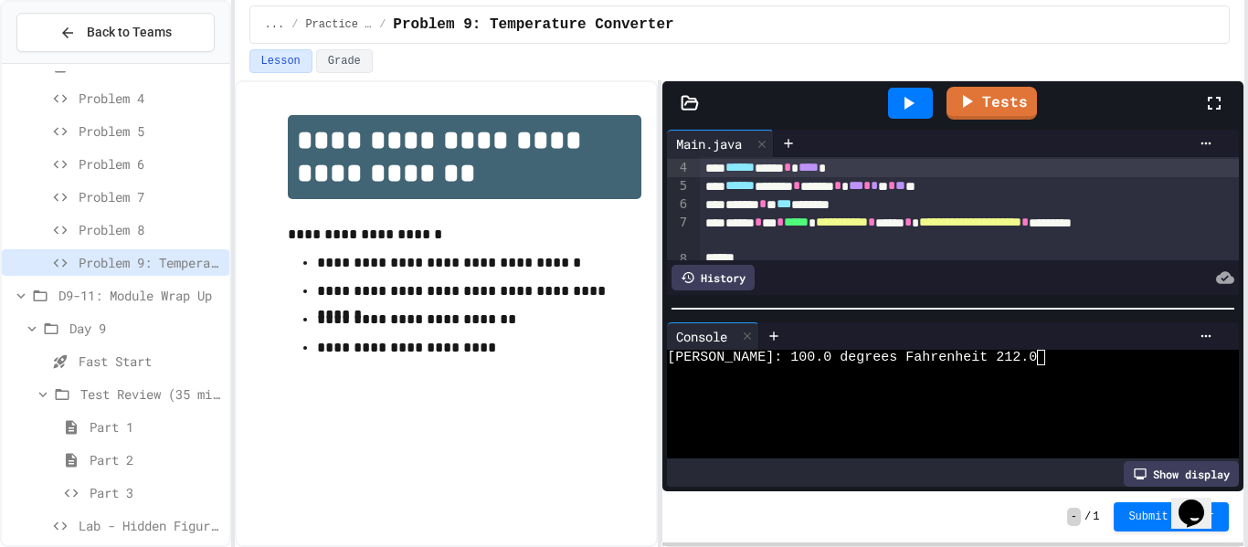
scroll to position [1127, 0]
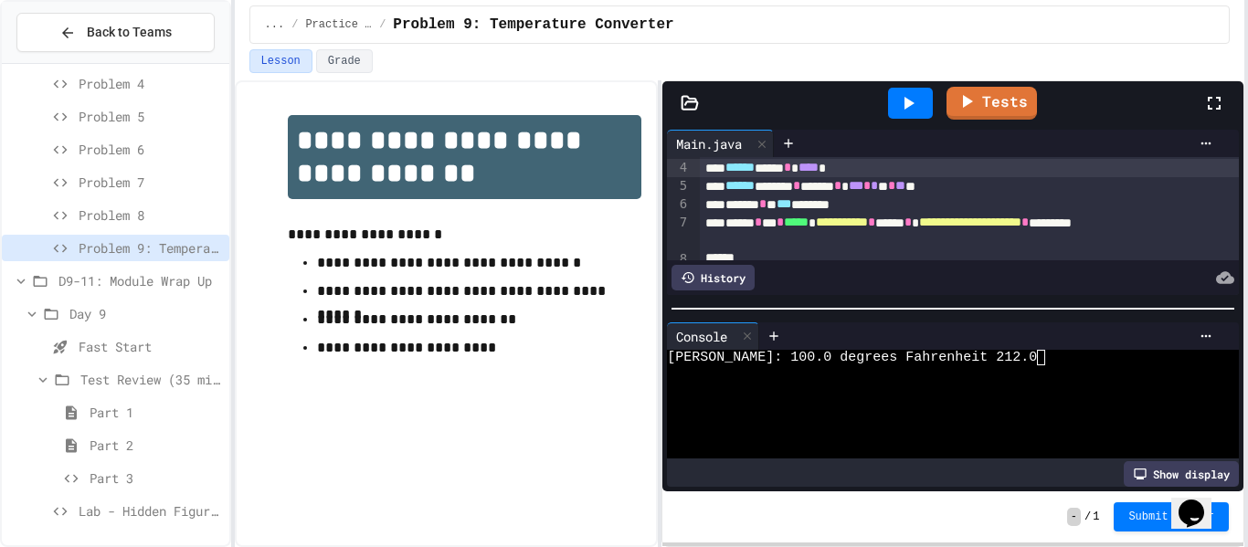
click at [149, 521] on div "Lab - Hidden Figures: Launch Weight Calculator" at bounding box center [116, 511] width 228 height 27
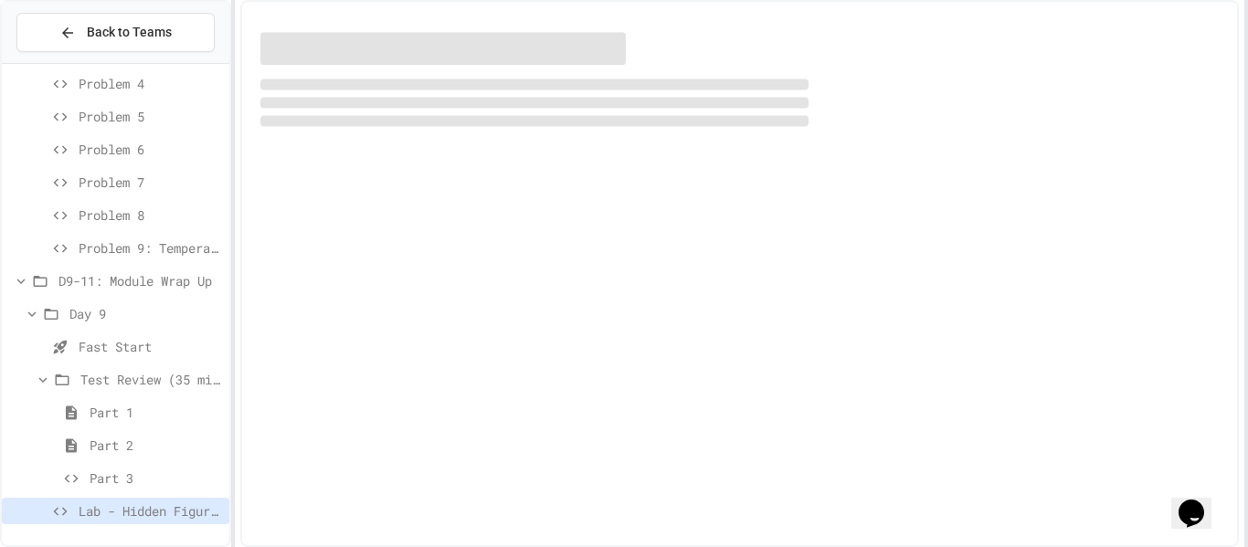
scroll to position [1112, 0]
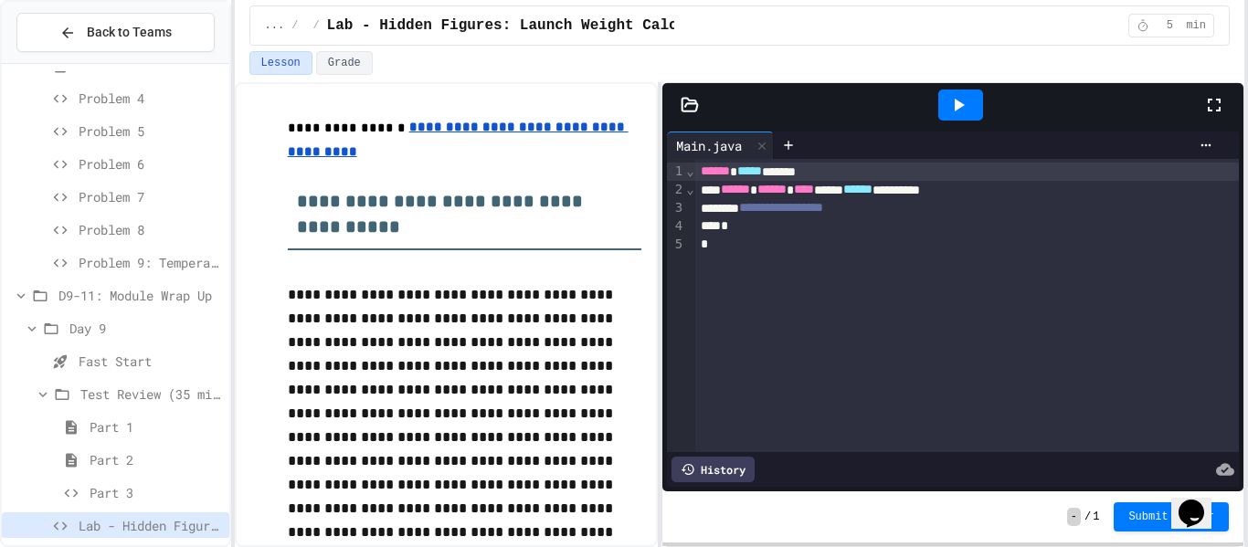
click at [955, 211] on div "**********" at bounding box center [967, 208] width 545 height 18
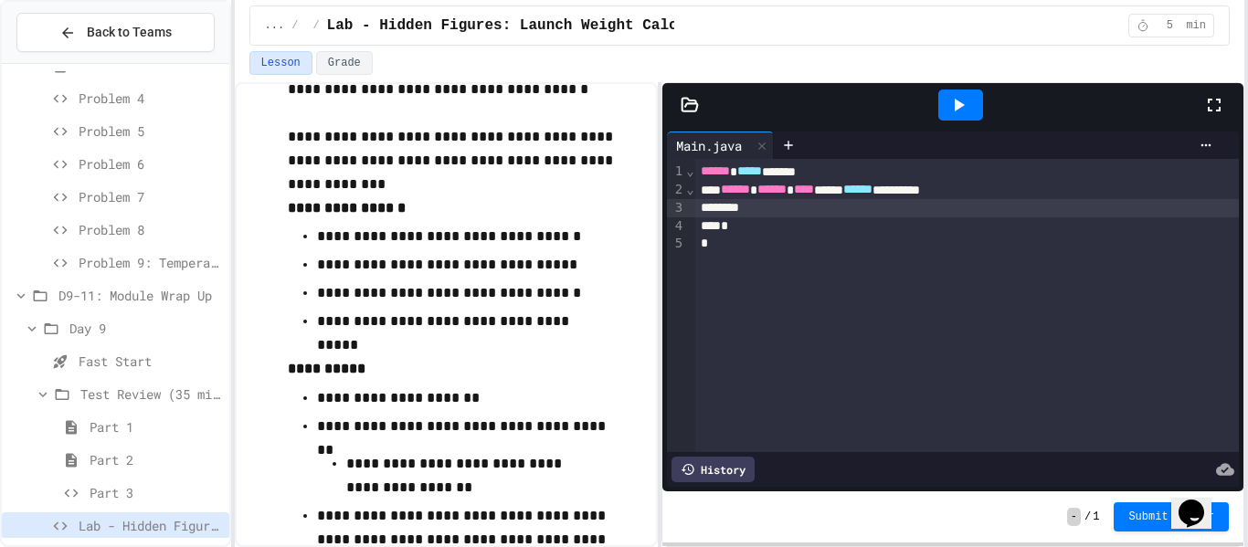
scroll to position [896, 0]
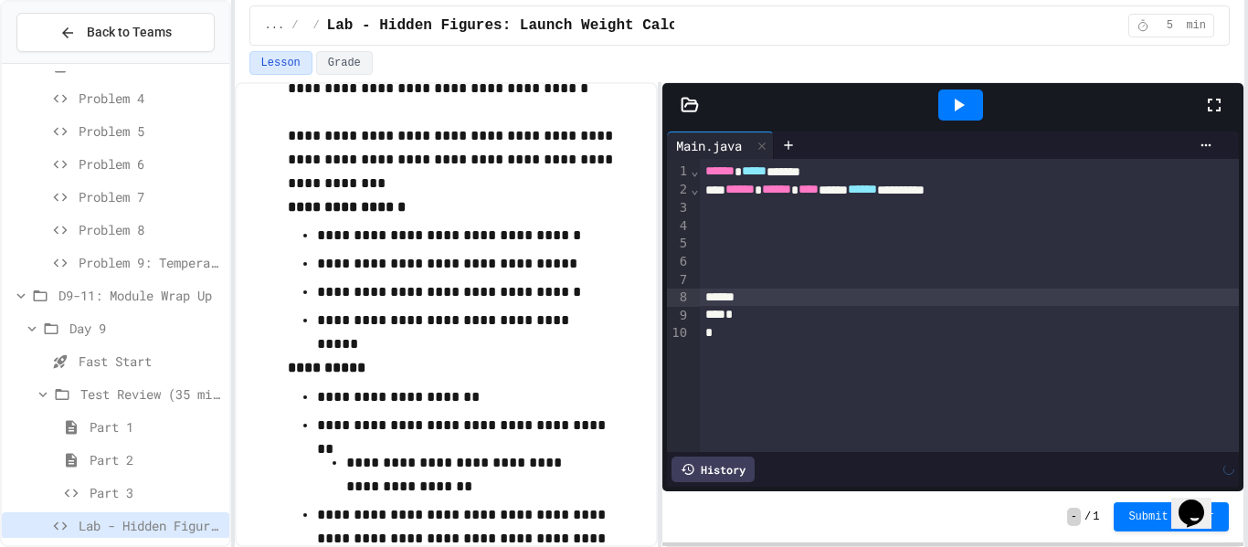
click at [848, 216] on div at bounding box center [970, 208] width 541 height 18
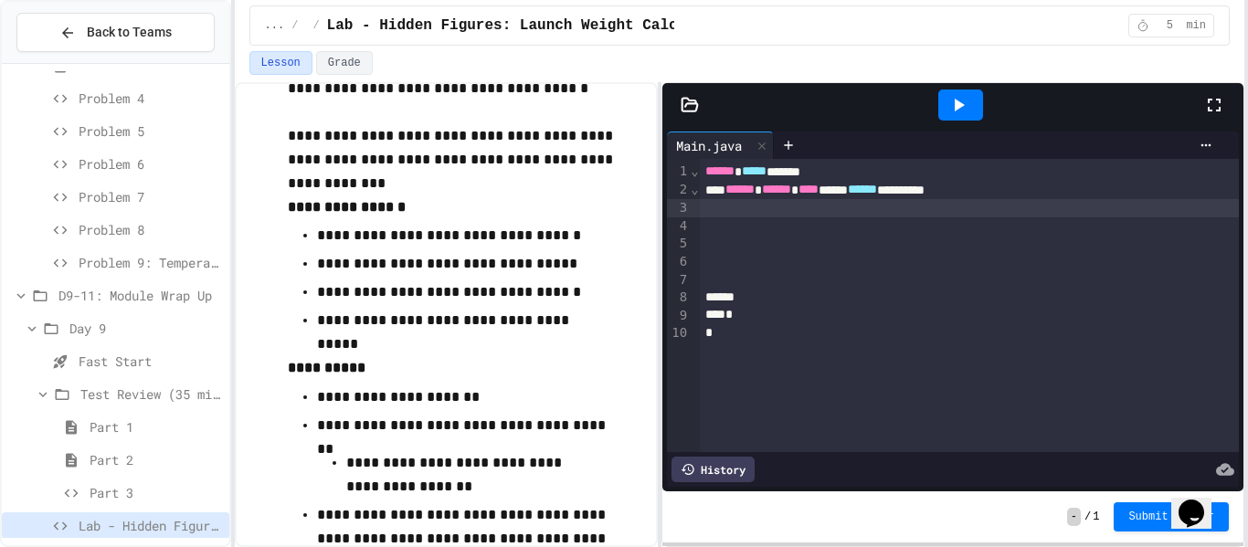
click at [851, 222] on div at bounding box center [970, 227] width 541 height 18
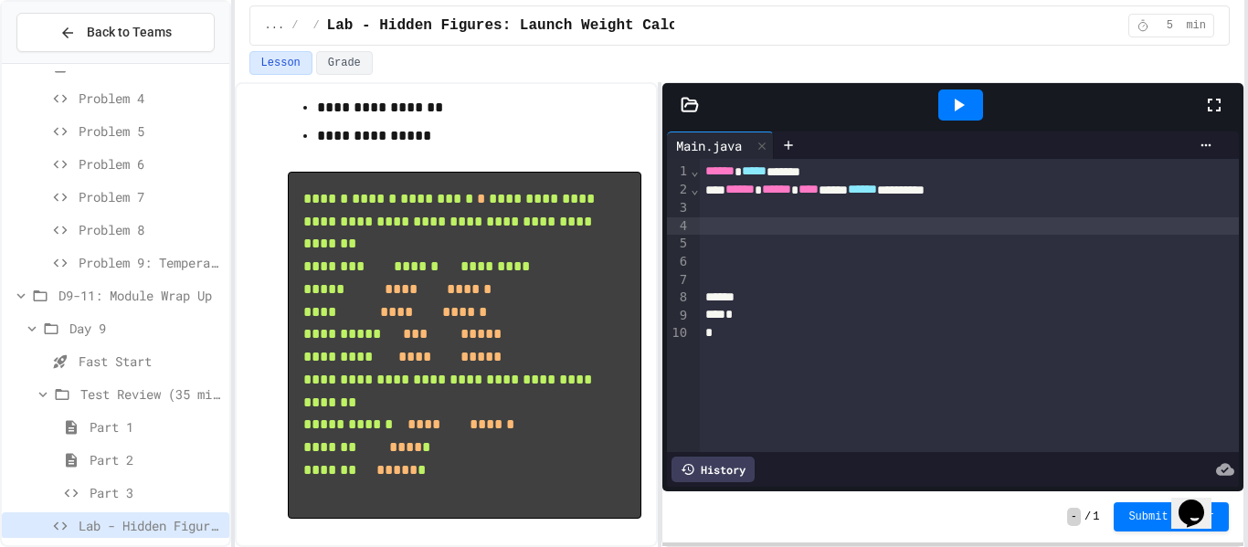
scroll to position [1649, 0]
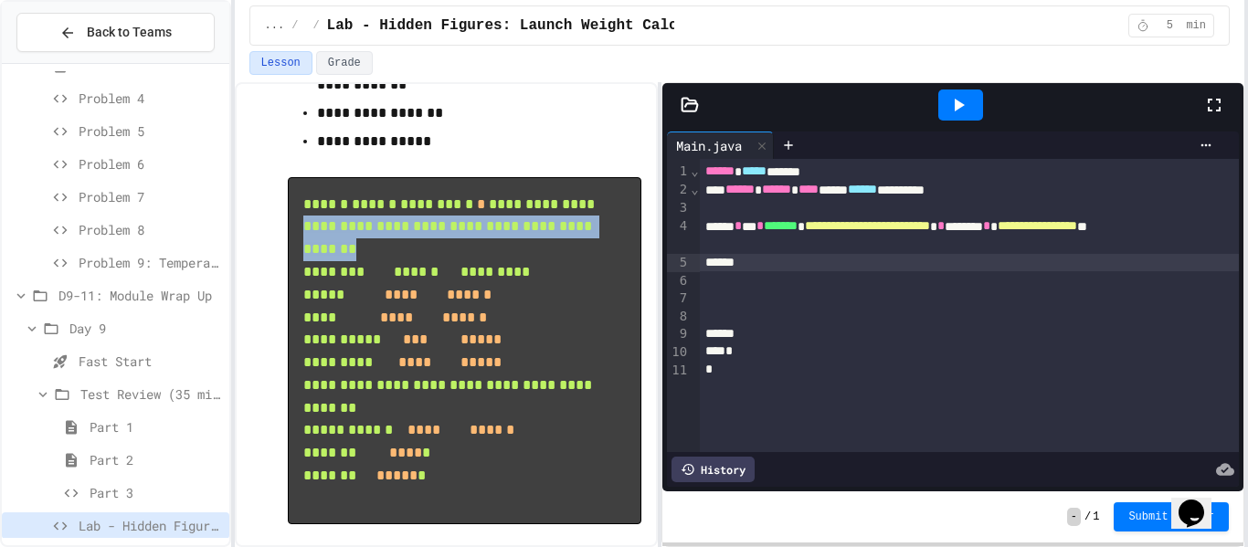
drag, startPoint x: 412, startPoint y: 250, endPoint x: 302, endPoint y: 229, distance: 112.6
click at [302, 229] on pre "**********" at bounding box center [465, 350] width 355 height 347
click at [770, 249] on div "**********" at bounding box center [970, 236] width 541 height 37
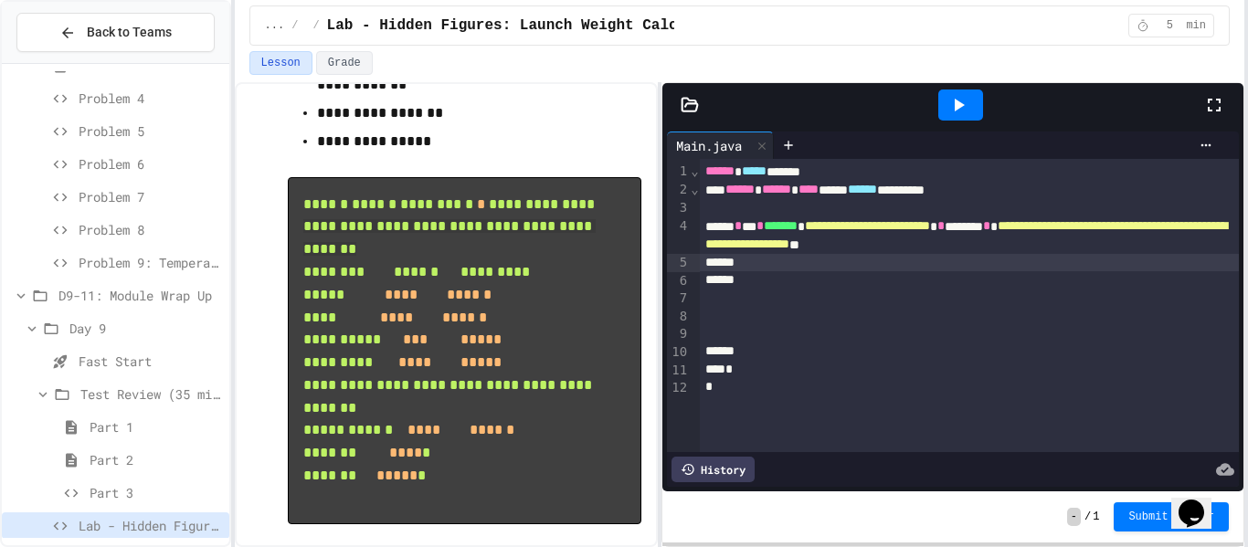
click at [642, 341] on div "**********" at bounding box center [447, 314] width 424 height 465
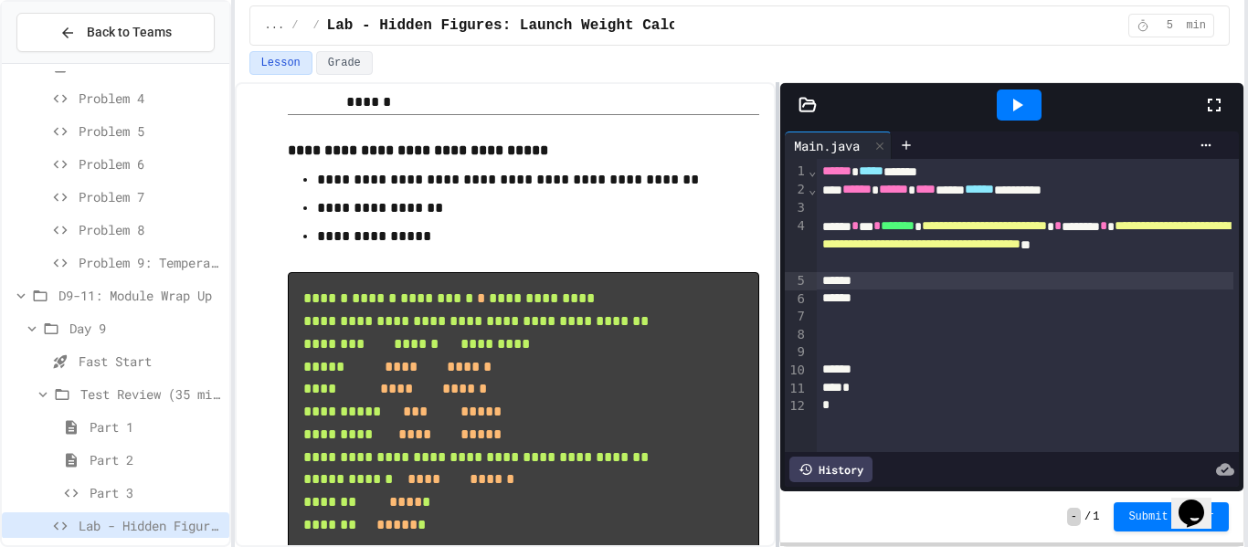
scroll to position [1338, 0]
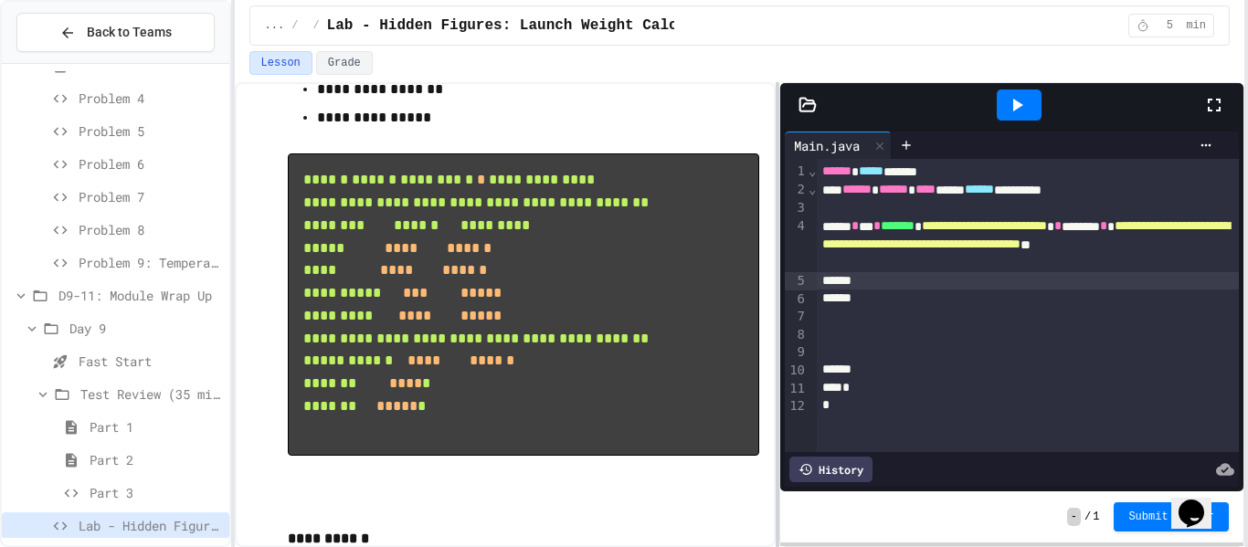
click at [776, 363] on div at bounding box center [778, 314] width 4 height 465
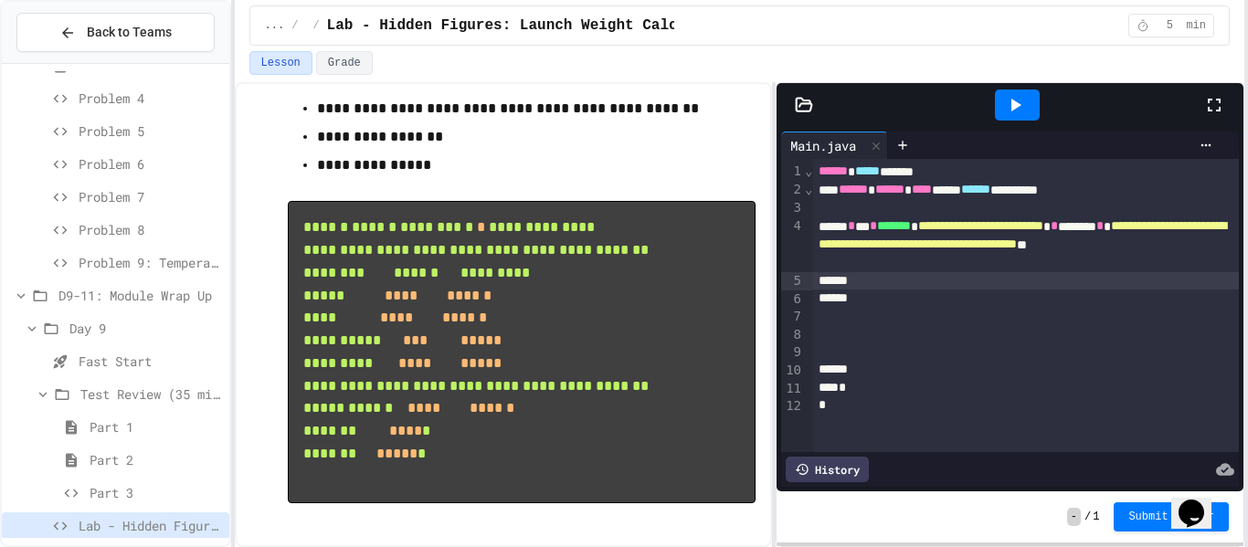
scroll to position [1385, 0]
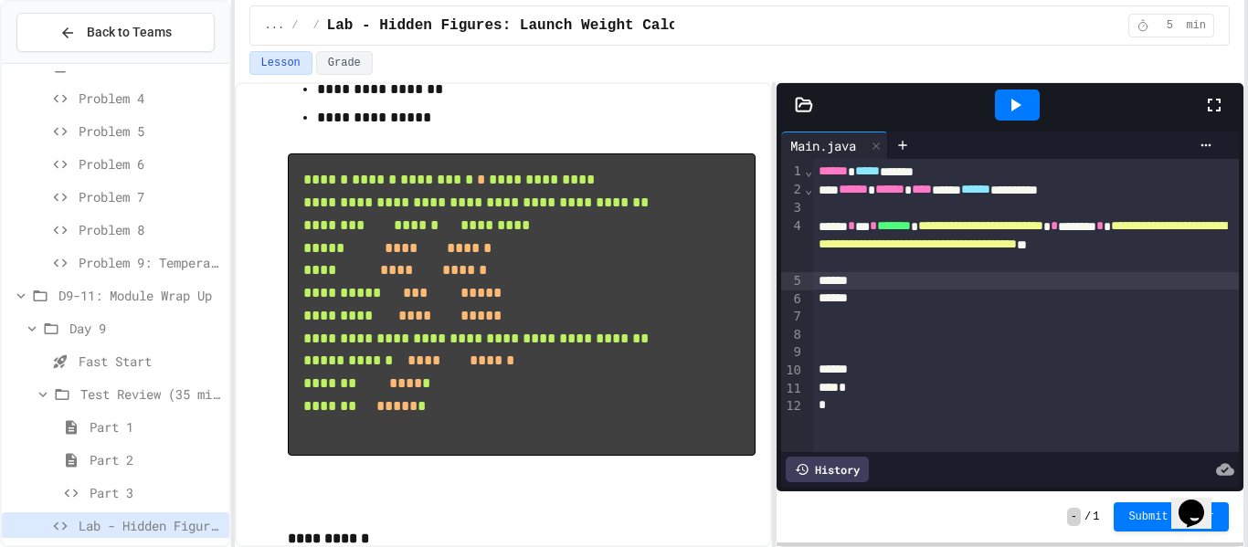
click at [1028, 262] on div "**********" at bounding box center [1026, 245] width 427 height 55
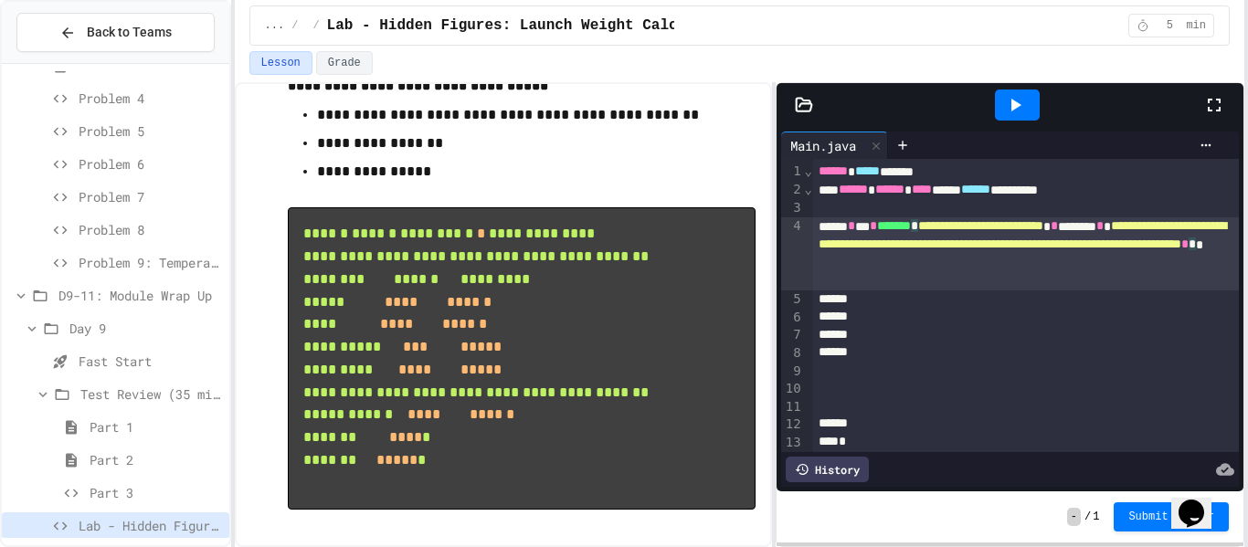
scroll to position [1347, 0]
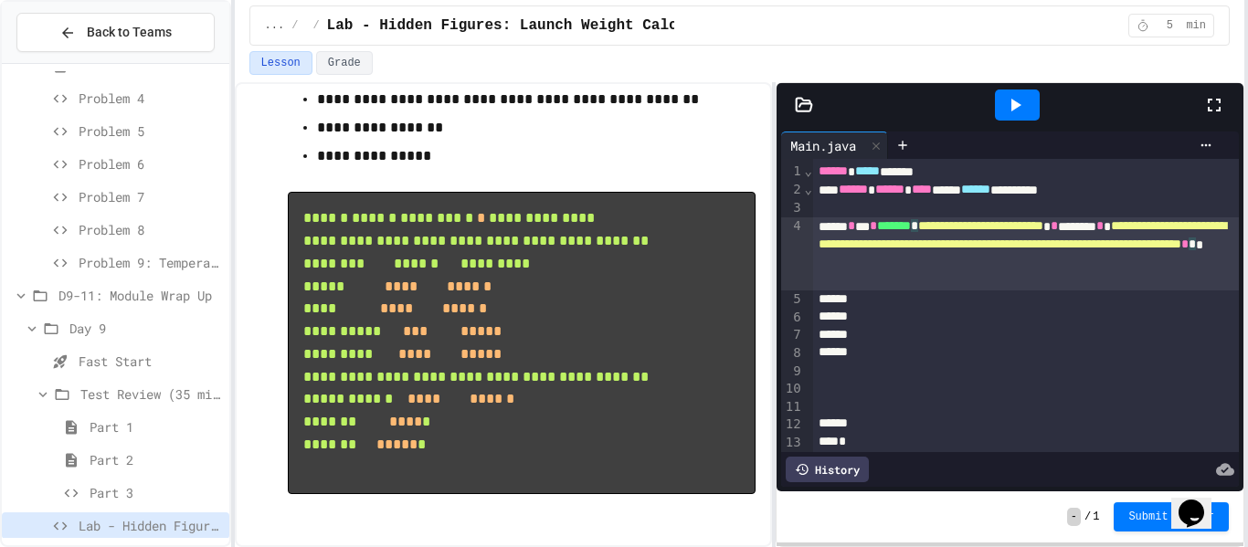
click at [1131, 287] on div "**********" at bounding box center [1026, 254] width 427 height 73
